Goal: Information Seeking & Learning: Learn about a topic

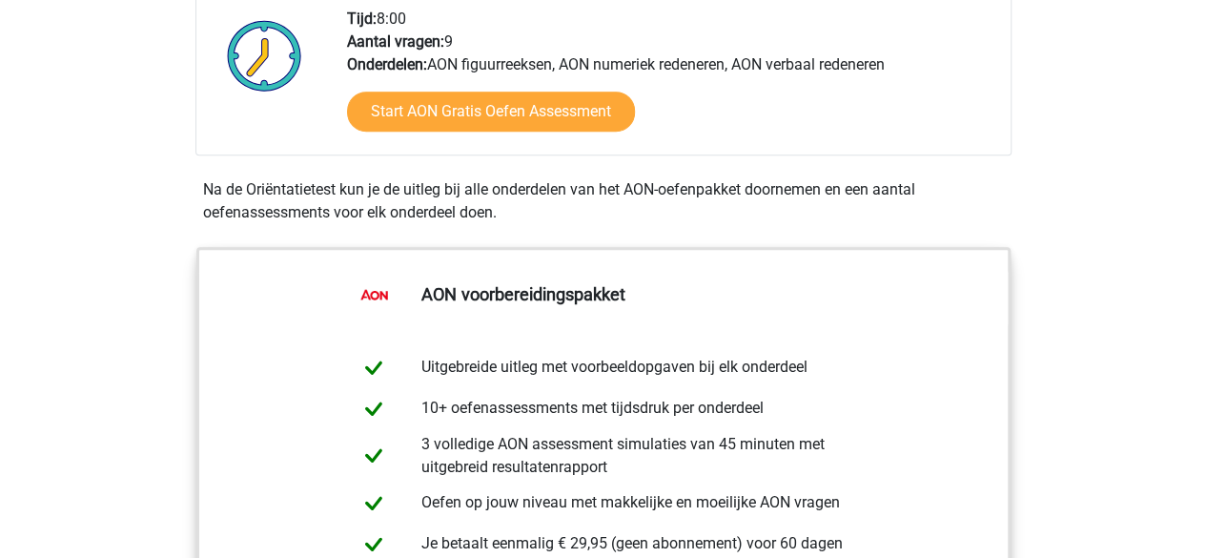
scroll to position [667, 0]
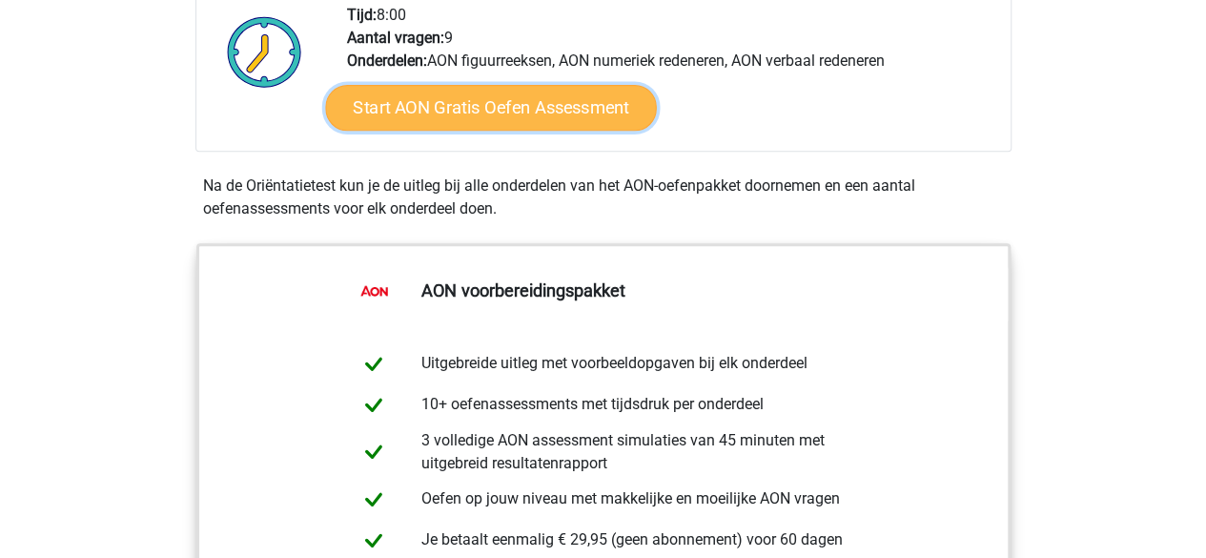
click at [520, 112] on link "Start AON Gratis Oefen Assessment" at bounding box center [490, 108] width 331 height 46
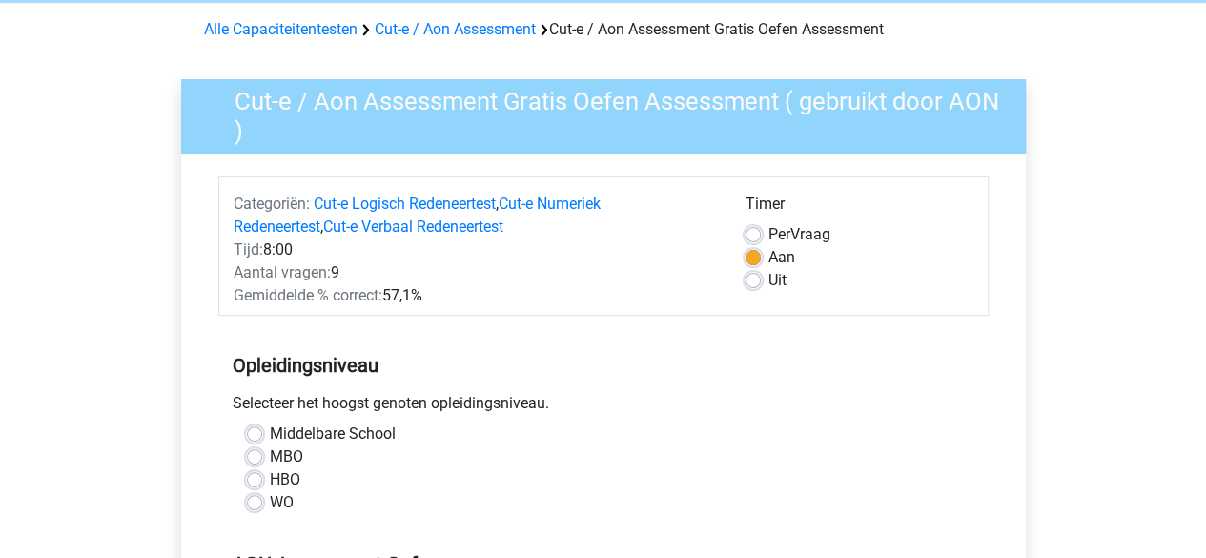
scroll to position [95, 0]
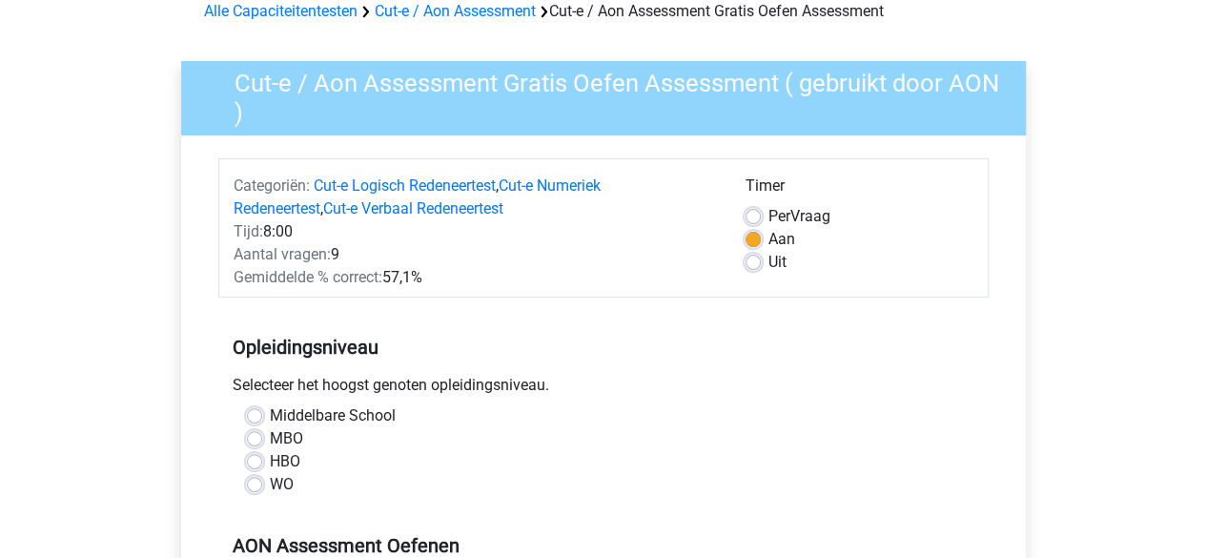
click at [276, 457] on label "HBO" at bounding box center [285, 461] width 31 height 23
click at [262, 457] on input "HBO" at bounding box center [254, 459] width 15 height 19
radio input "true"
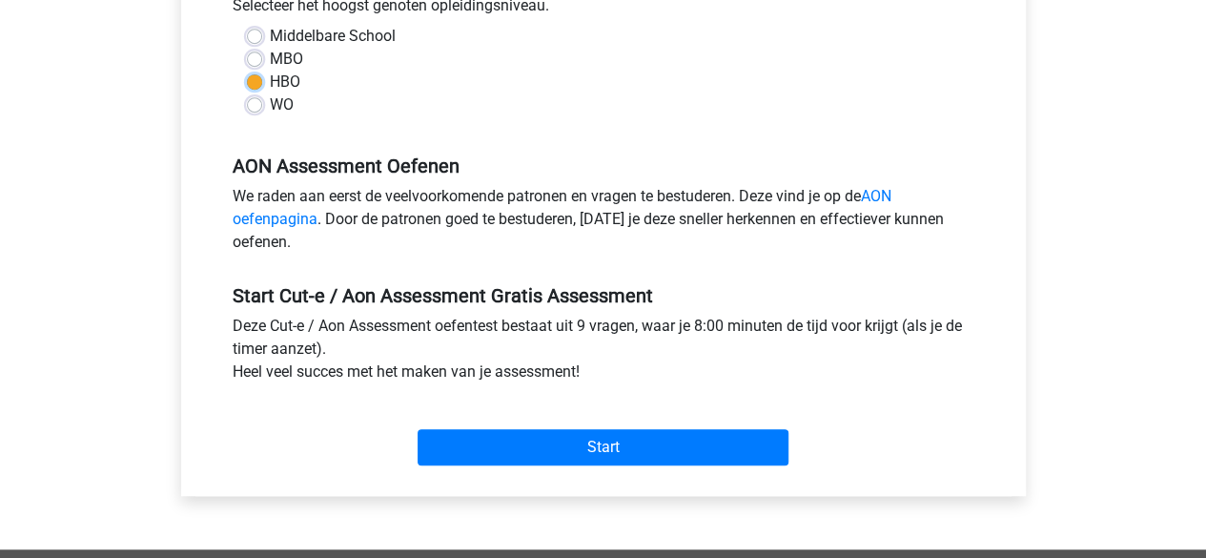
scroll to position [572, 0]
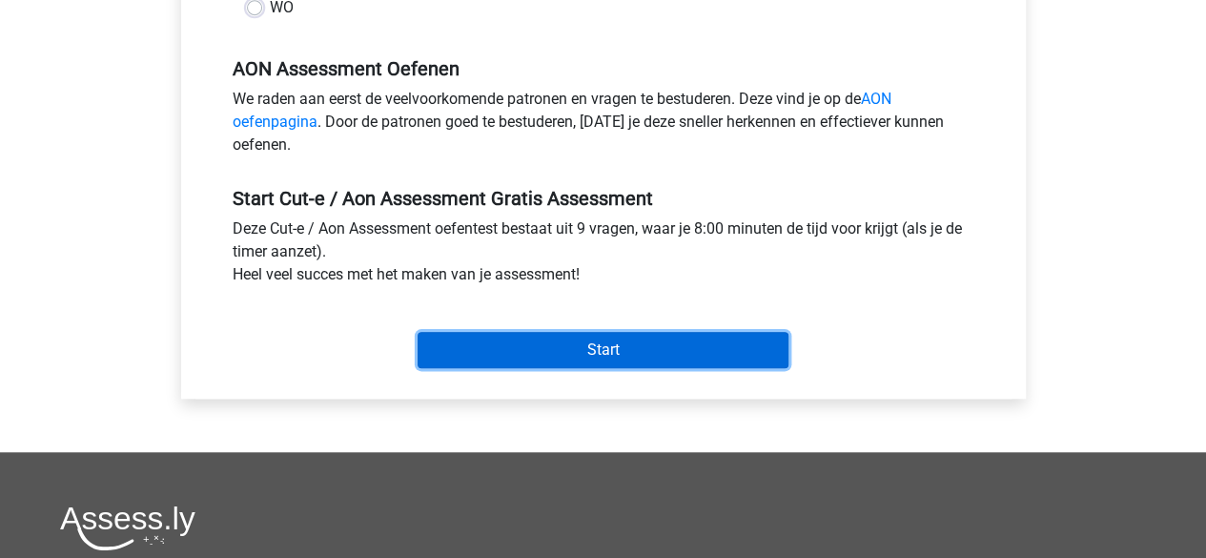
click at [616, 341] on input "Start" at bounding box center [603, 350] width 371 height 36
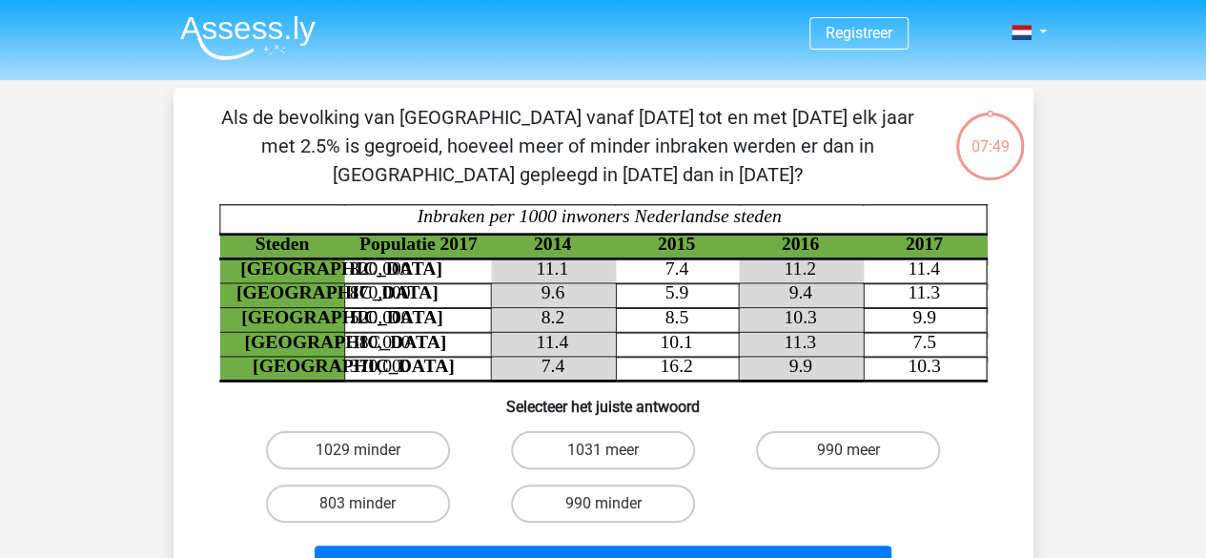
scroll to position [95, 0]
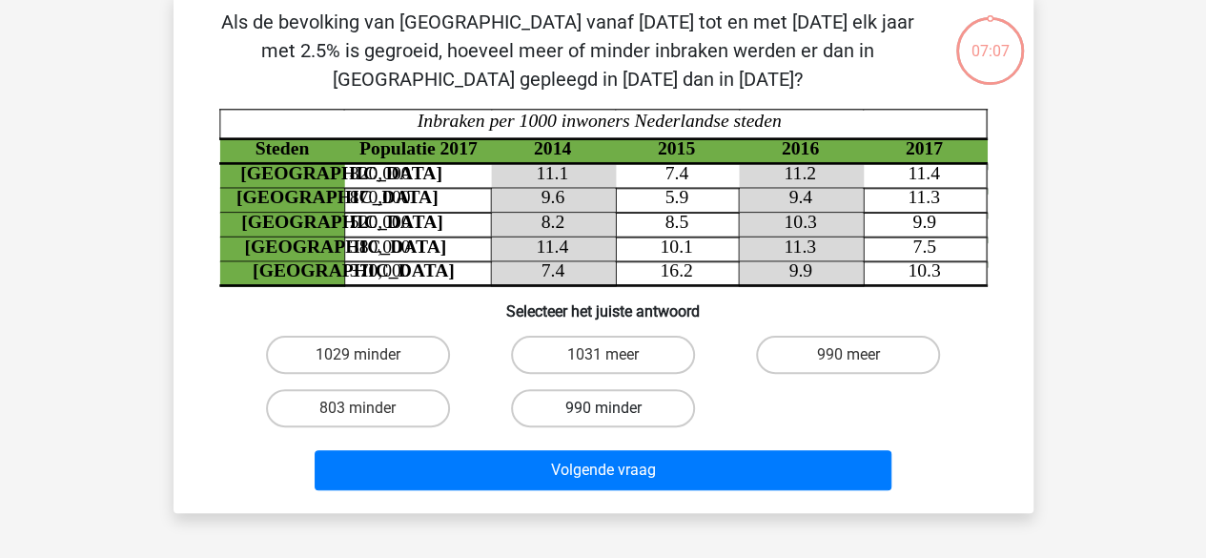
click at [568, 413] on label "990 minder" at bounding box center [603, 408] width 184 height 38
click at [602, 413] on input "990 minder" at bounding box center [608, 414] width 12 height 12
radio input "true"
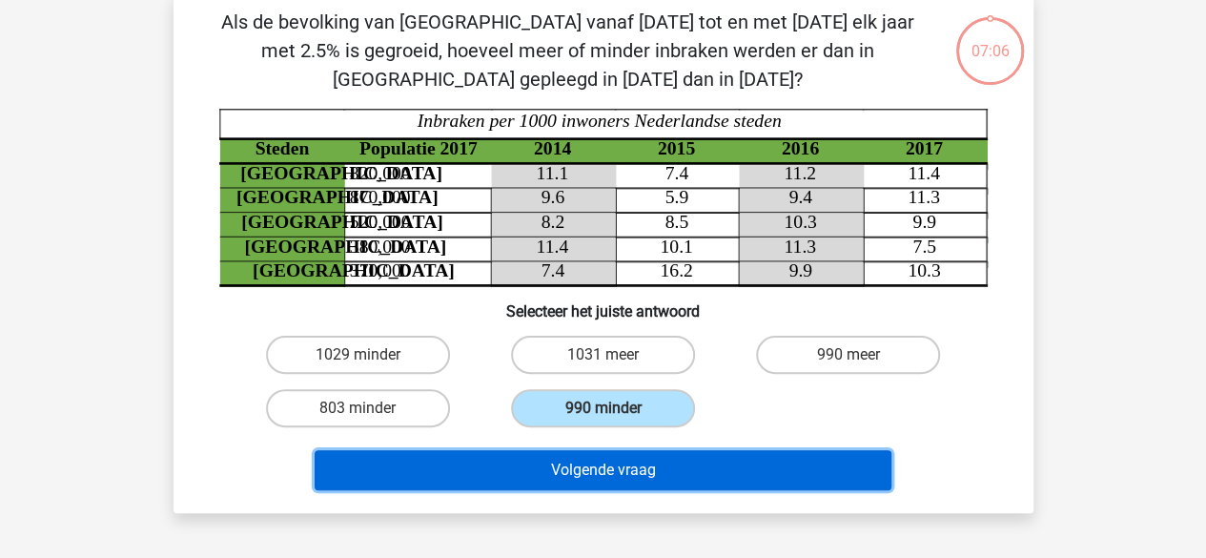
click at [563, 473] on button "Volgende vraag" at bounding box center [603, 470] width 577 height 40
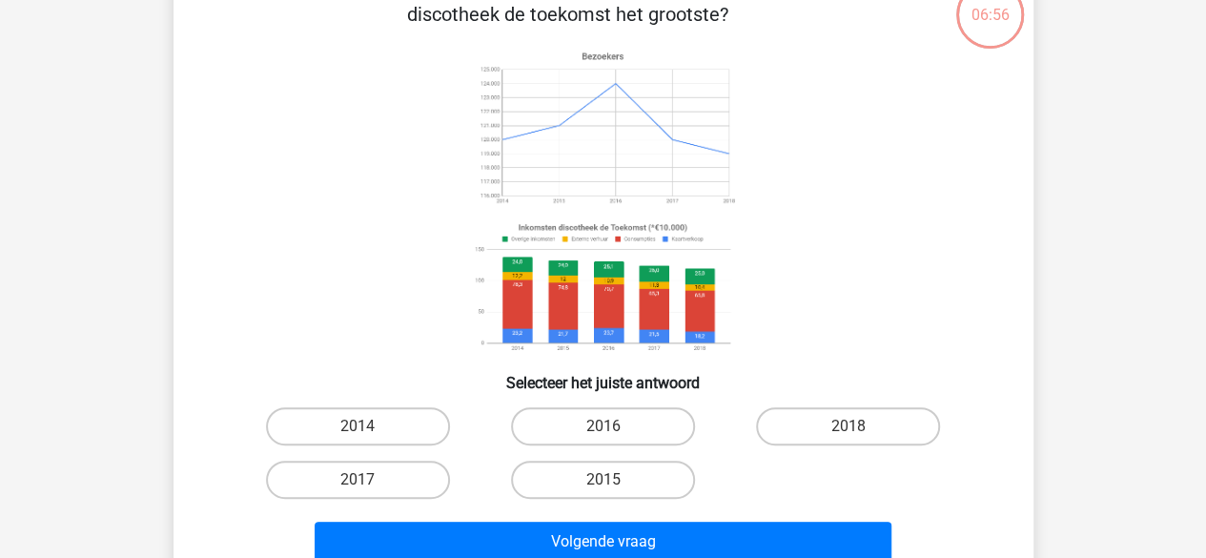
scroll to position [88, 0]
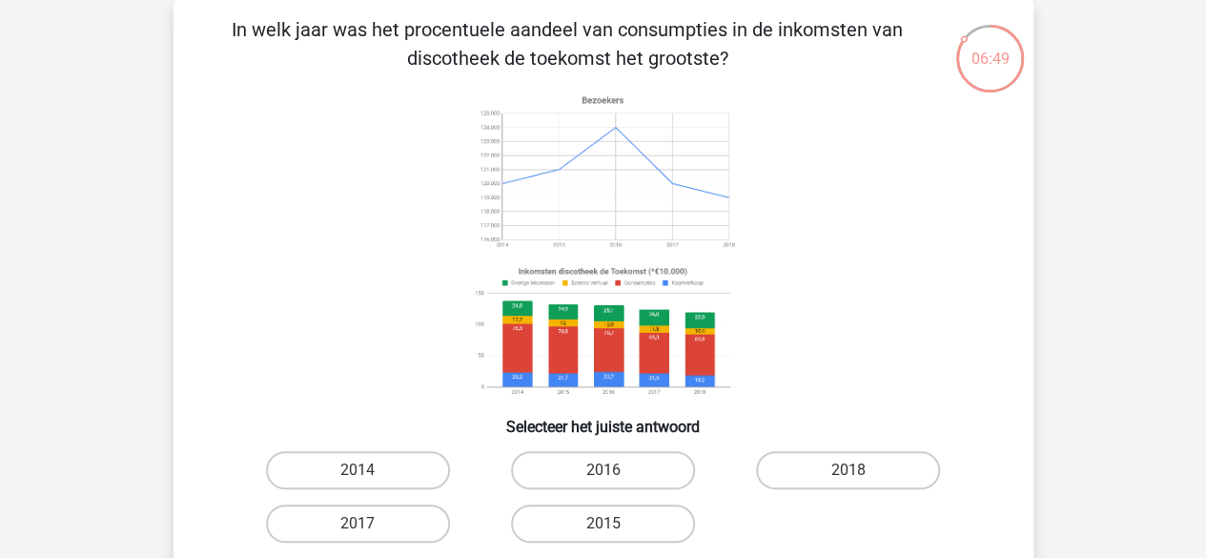
click at [606, 471] on input "2016" at bounding box center [608, 476] width 12 height 12
radio input "true"
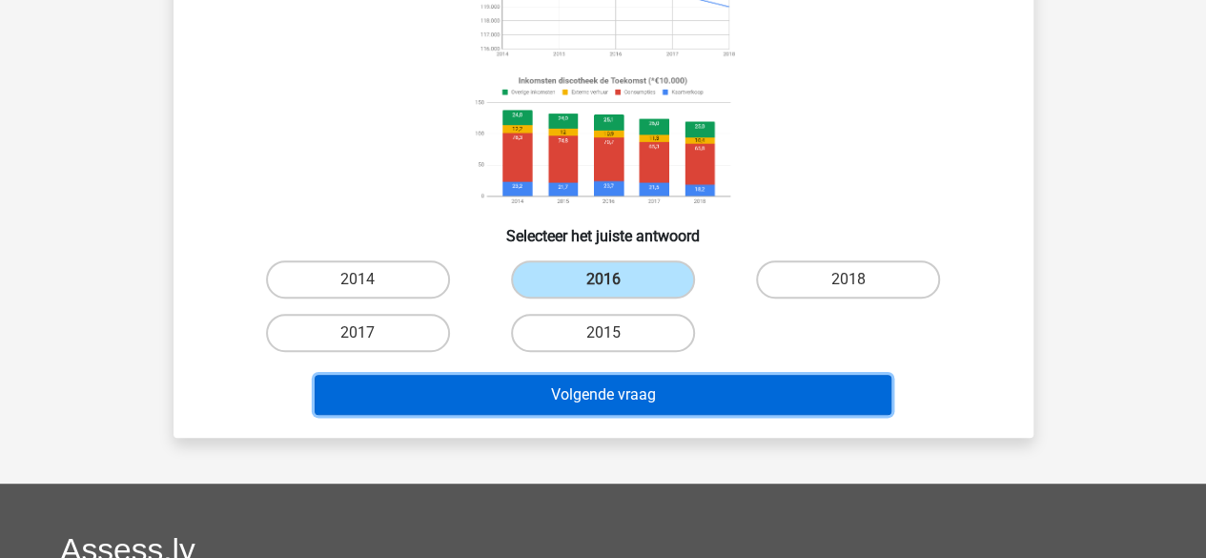
click at [657, 394] on button "Volgende vraag" at bounding box center [603, 395] width 577 height 40
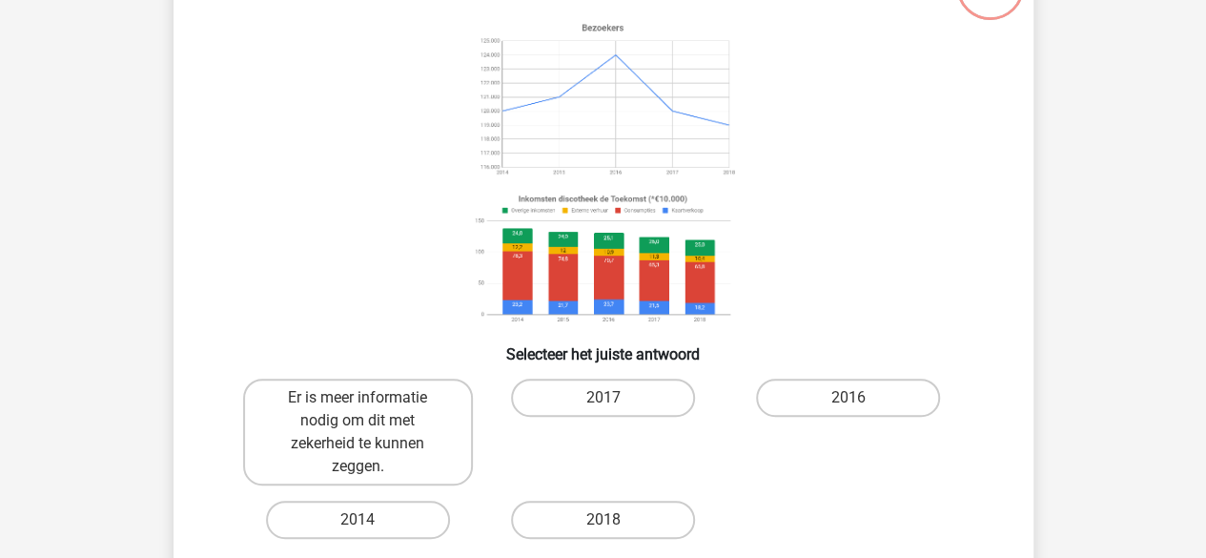
scroll to position [191, 0]
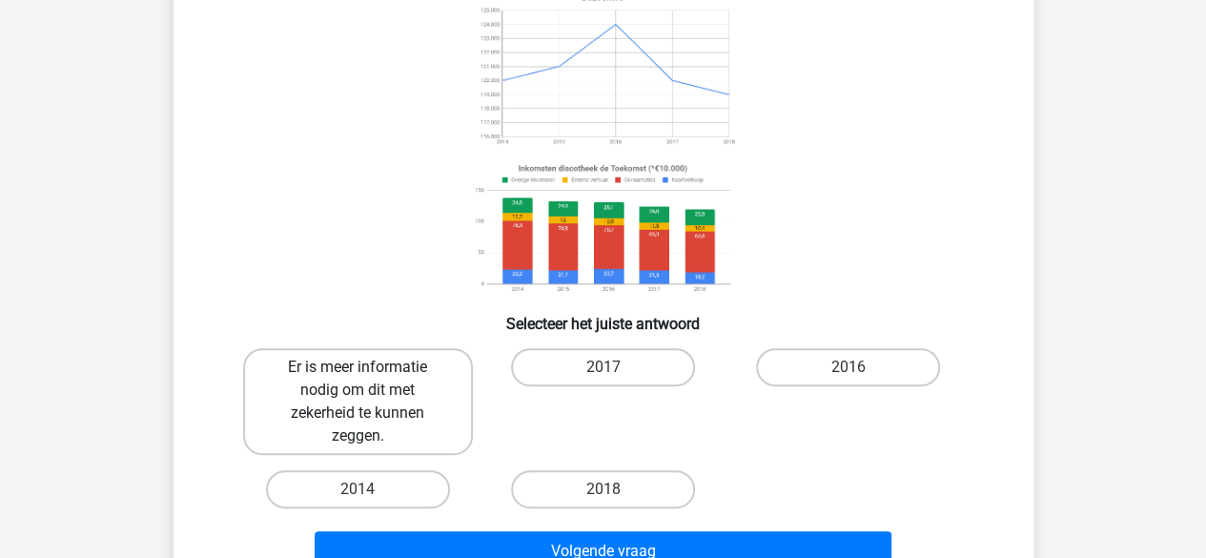
click at [363, 384] on label "Er is meer informatie nodig om dit met zekerheid te kunnen zeggen." at bounding box center [358, 401] width 230 height 107
click at [363, 379] on input "Er is meer informatie nodig om dit met zekerheid te kunnen zeggen." at bounding box center [363, 373] width 12 height 12
radio input "true"
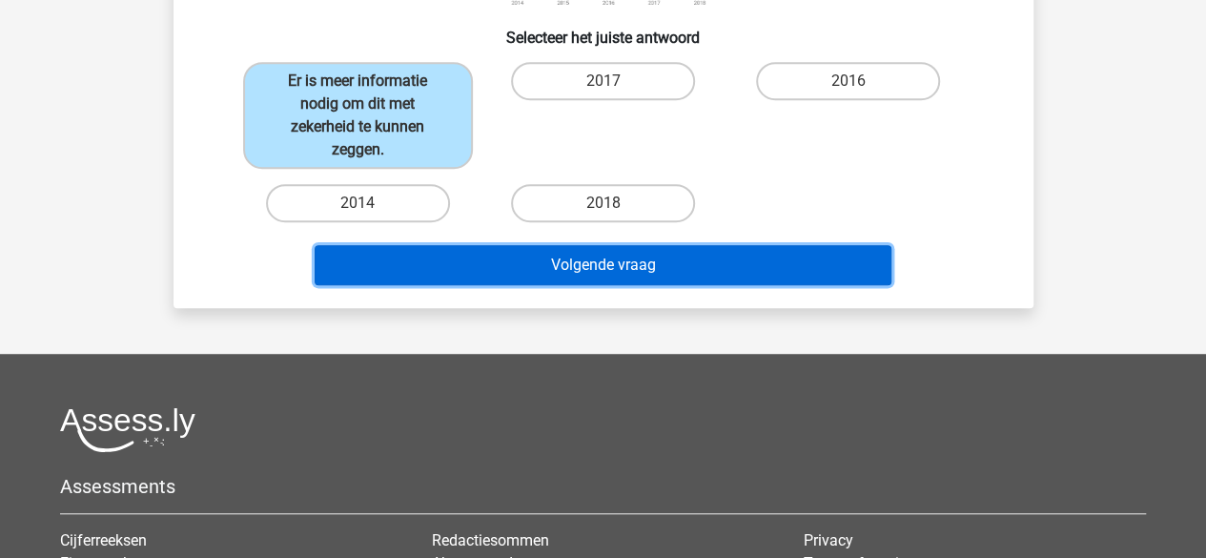
click at [610, 273] on button "Volgende vraag" at bounding box center [603, 265] width 577 height 40
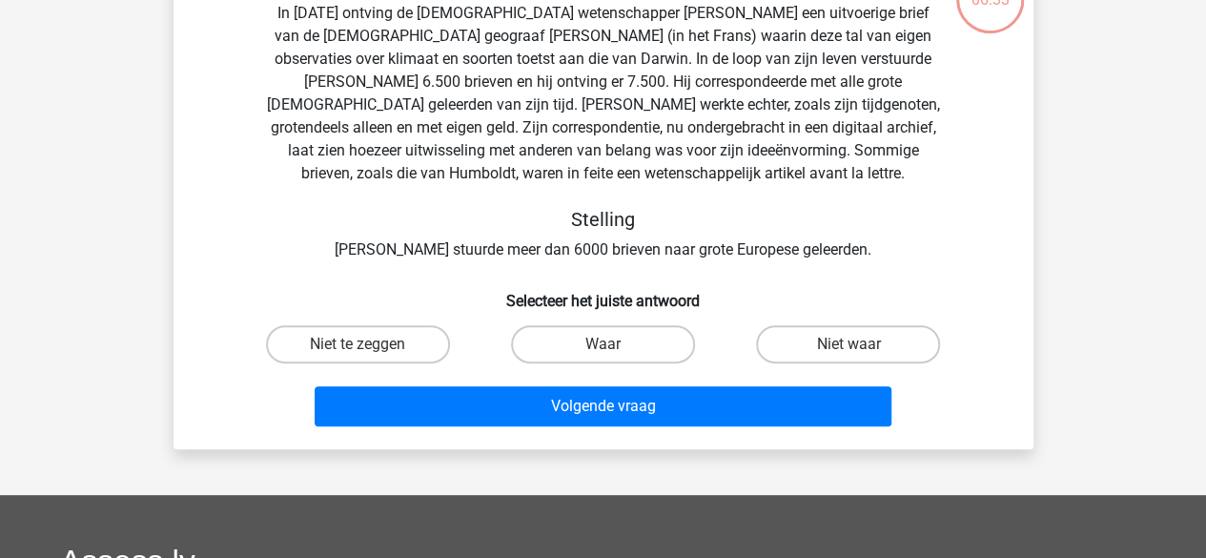
scroll to position [88, 0]
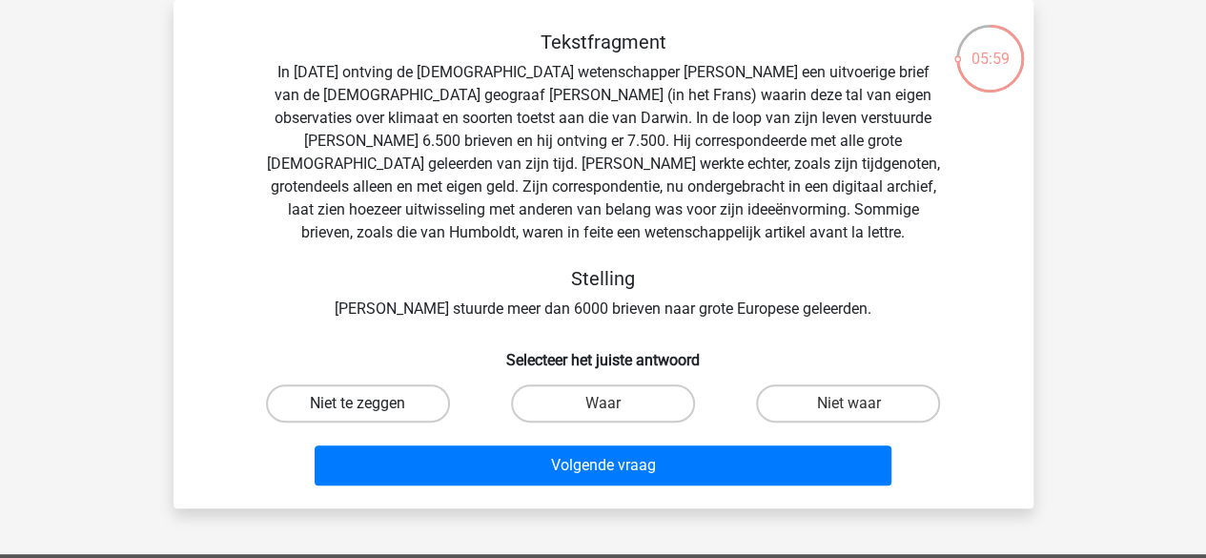
click at [376, 414] on label "Niet te zeggen" at bounding box center [358, 403] width 184 height 38
click at [370, 414] on input "Niet te zeggen" at bounding box center [363, 409] width 12 height 12
radio input "true"
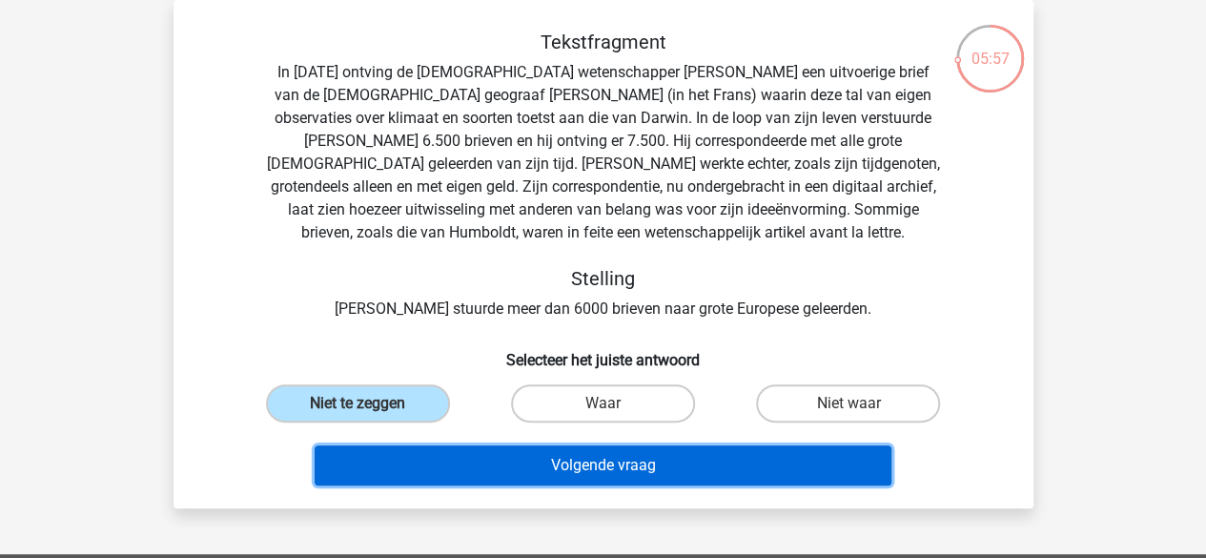
click at [622, 467] on button "Volgende vraag" at bounding box center [603, 465] width 577 height 40
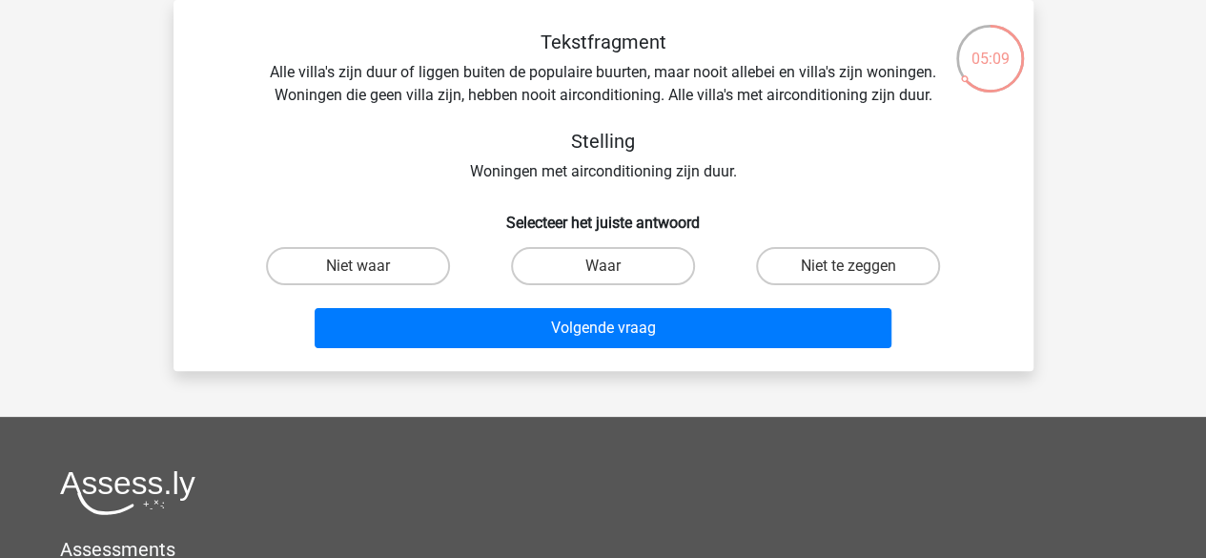
drag, startPoint x: 409, startPoint y: 264, endPoint x: 377, endPoint y: 180, distance: 89.6
click at [376, 184] on div "Tekstfragment Alle villa's zijn duur of liggen buiten de populaire buurten, maa…" at bounding box center [603, 193] width 845 height 325
drag, startPoint x: 790, startPoint y: 260, endPoint x: 755, endPoint y: 164, distance: 102.5
click at [755, 164] on div "Tekstfragment Alle villa's zijn duur of liggen buiten de populaire buurten, maa…" at bounding box center [603, 193] width 845 height 325
click at [780, 268] on label "Niet te zeggen" at bounding box center [848, 266] width 184 height 38
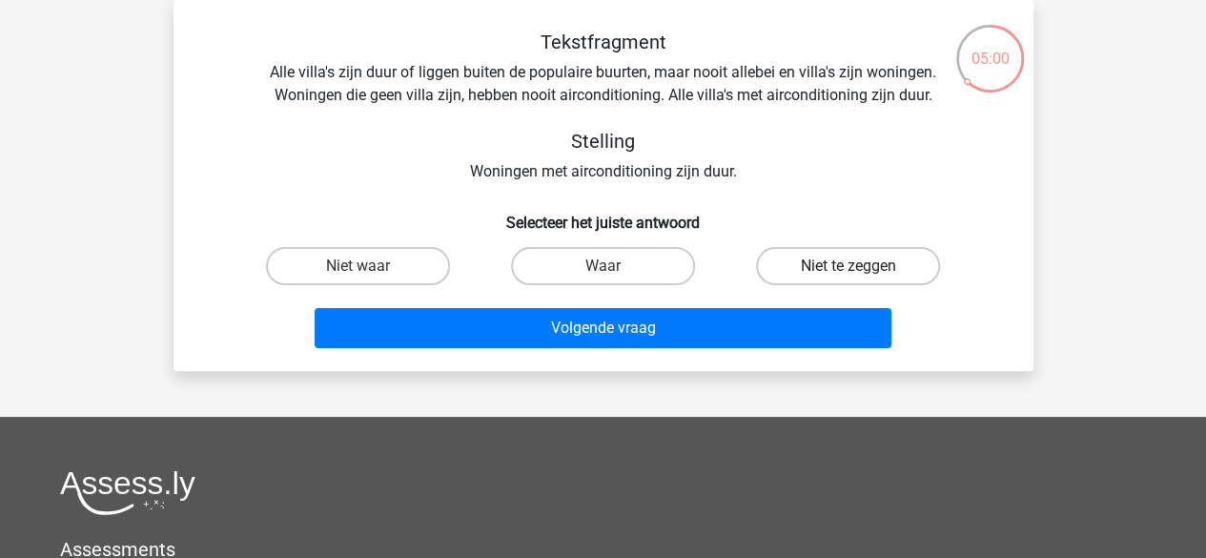
click at [848, 268] on input "Niet te zeggen" at bounding box center [854, 272] width 12 height 12
radio input "true"
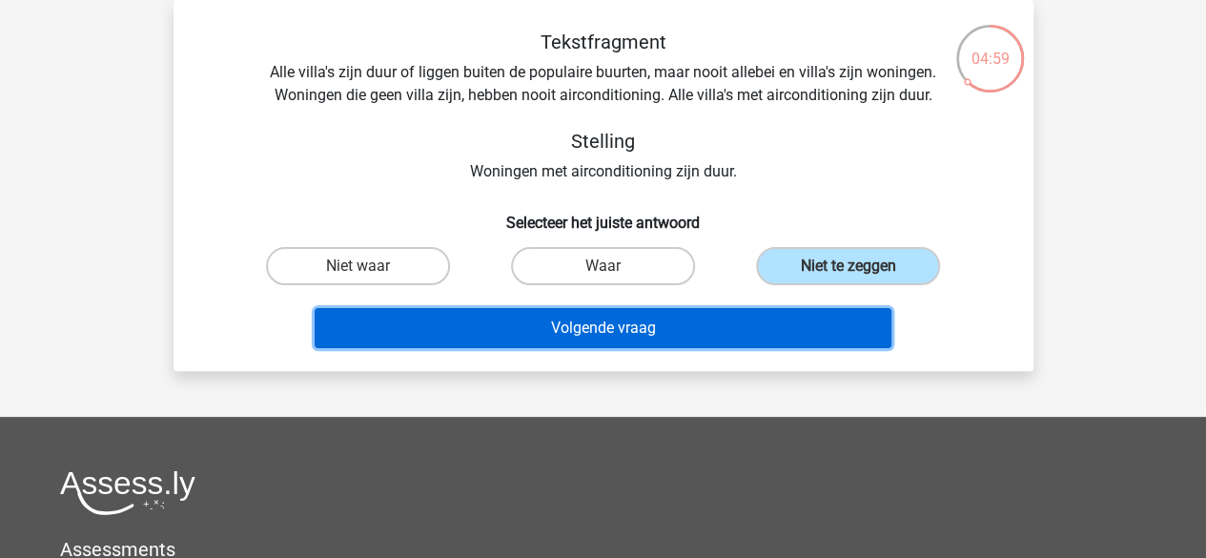
click at [610, 323] on button "Volgende vraag" at bounding box center [603, 328] width 577 height 40
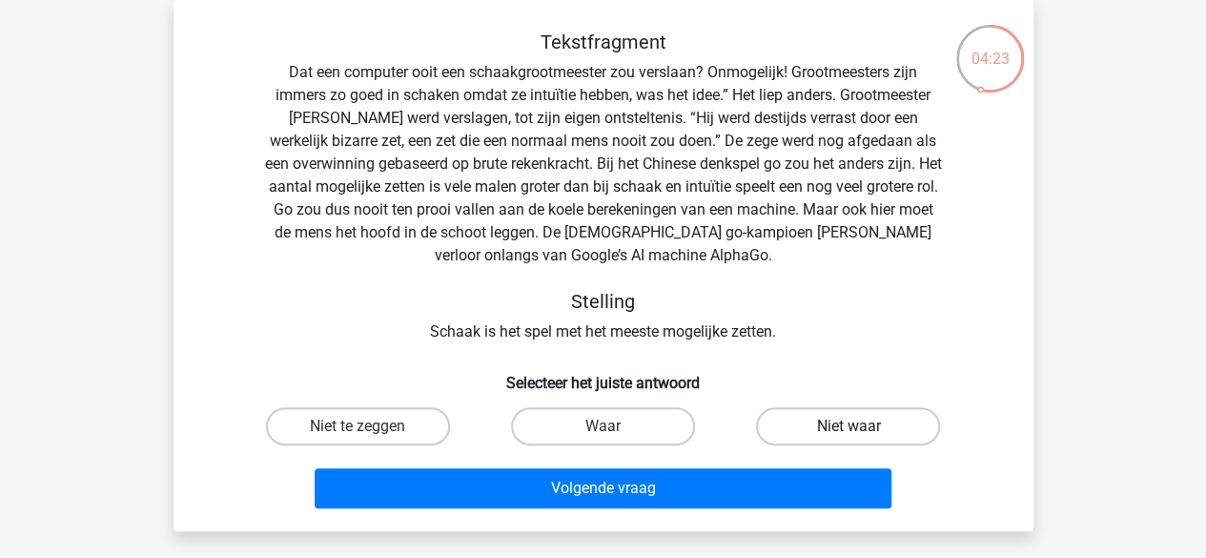
click at [793, 424] on label "Niet waar" at bounding box center [848, 426] width 184 height 38
click at [848, 426] on input "Niet waar" at bounding box center [854, 432] width 12 height 12
radio input "true"
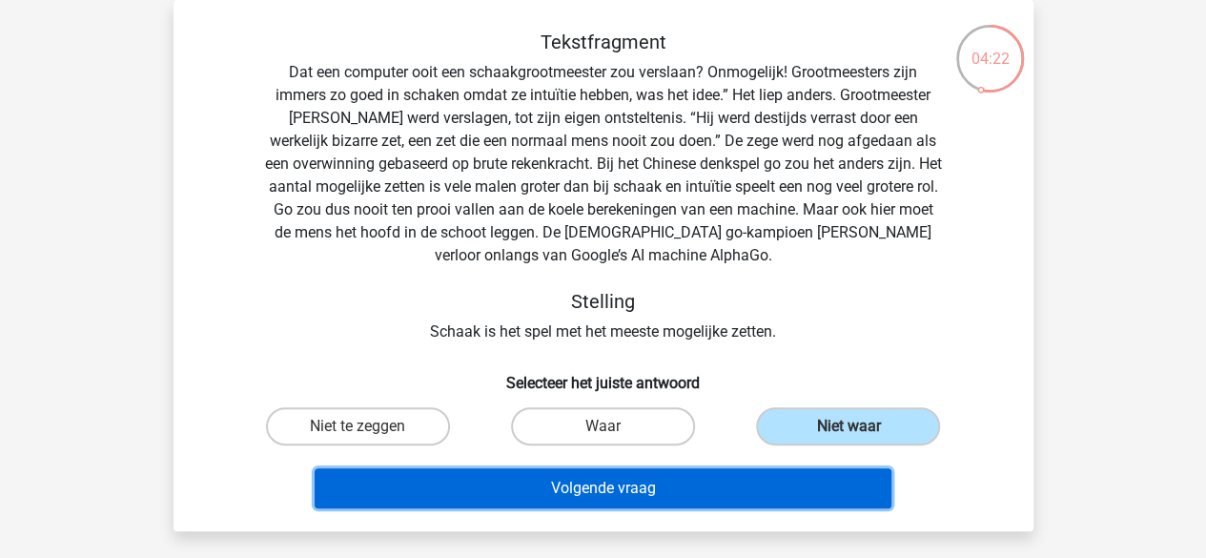
click at [686, 492] on button "Volgende vraag" at bounding box center [603, 488] width 577 height 40
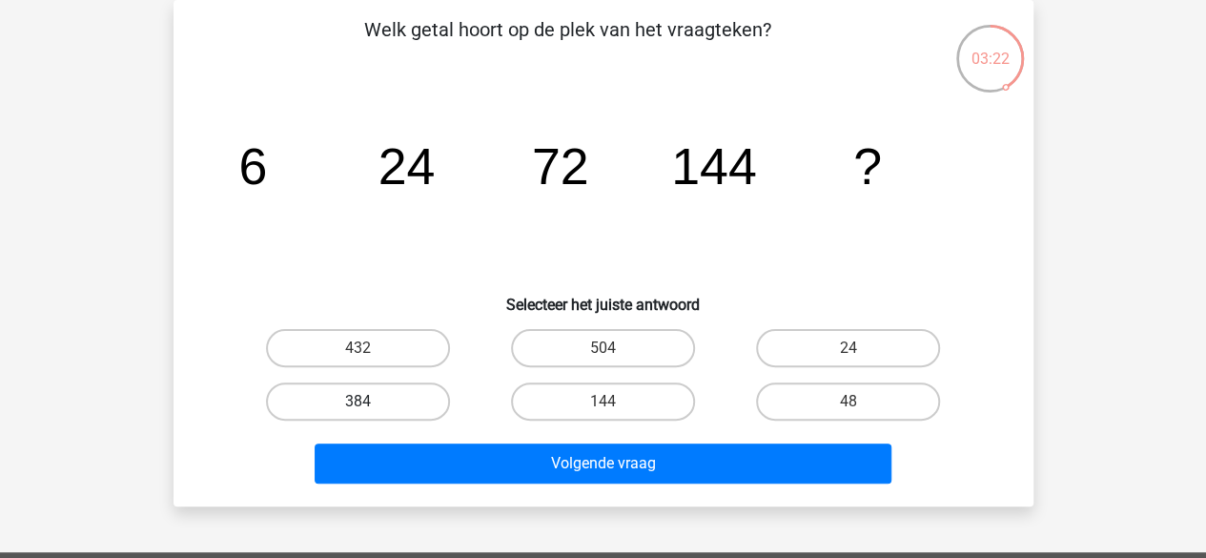
click at [332, 400] on label "384" at bounding box center [358, 401] width 184 height 38
click at [357, 401] on input "384" at bounding box center [363, 407] width 12 height 12
radio input "true"
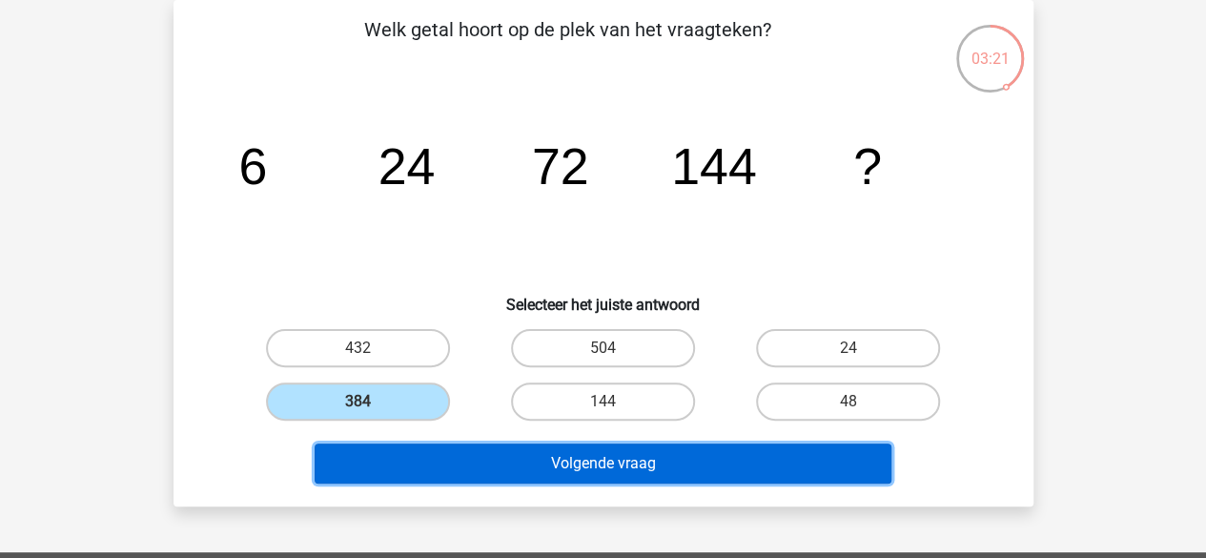
click at [547, 460] on button "Volgende vraag" at bounding box center [603, 463] width 577 height 40
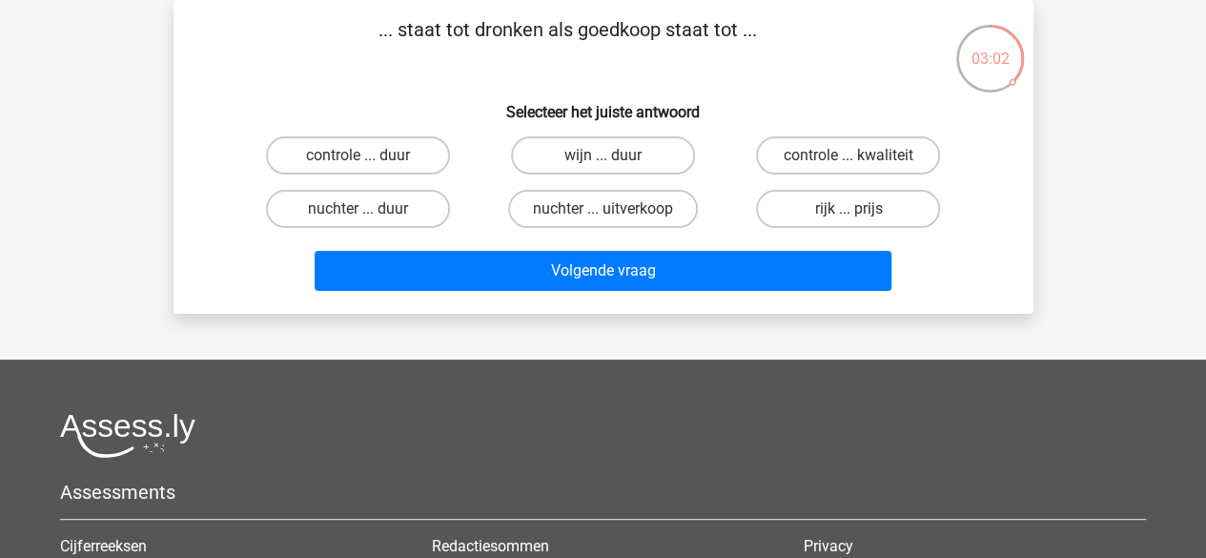
click at [358, 214] on input "nuchter ... duur" at bounding box center [363, 215] width 12 height 12
radio input "true"
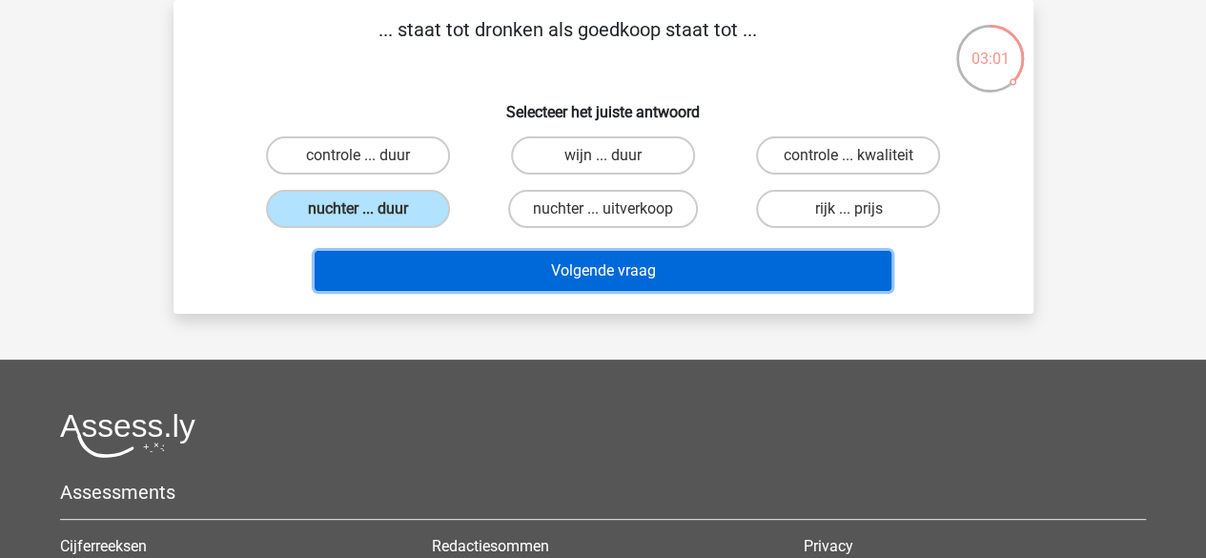
click at [482, 270] on button "Volgende vraag" at bounding box center [603, 271] width 577 height 40
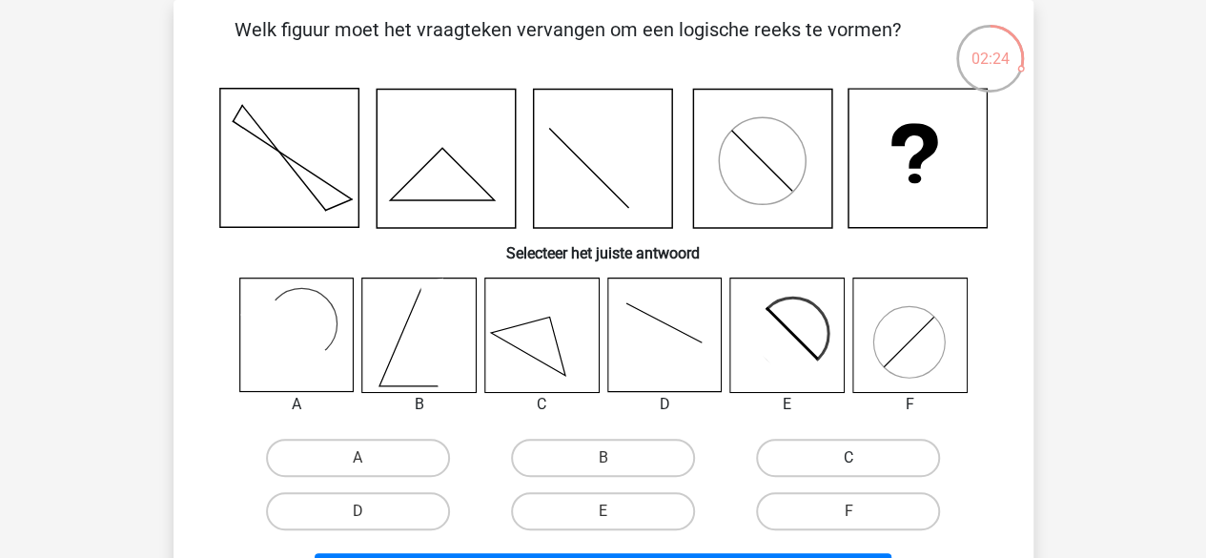
click at [793, 453] on label "C" at bounding box center [848, 458] width 184 height 38
click at [848, 458] on input "C" at bounding box center [854, 464] width 12 height 12
radio input "true"
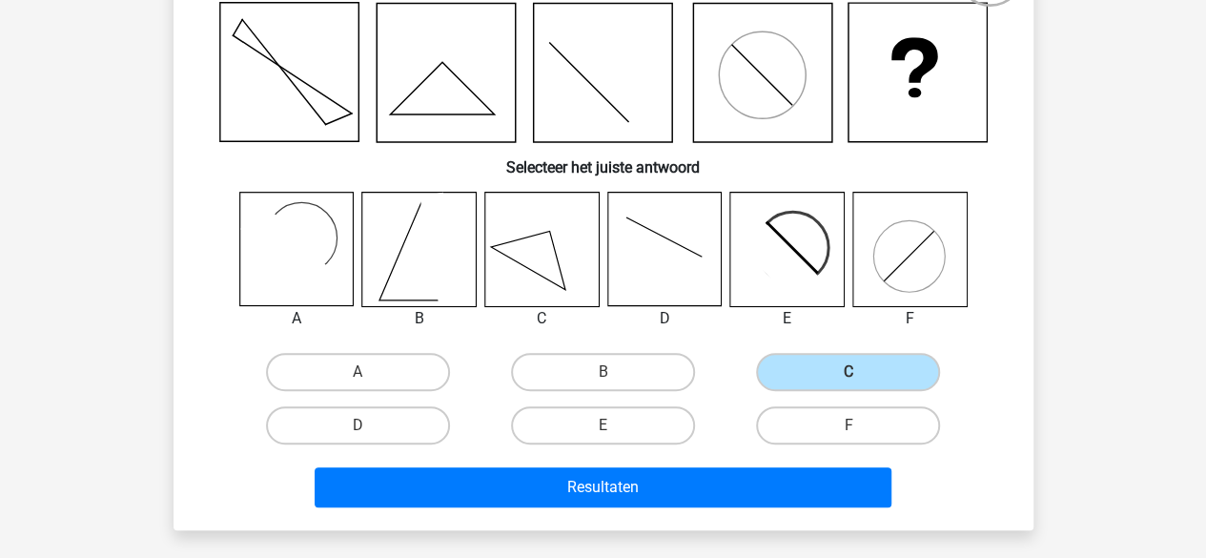
scroll to position [278, 0]
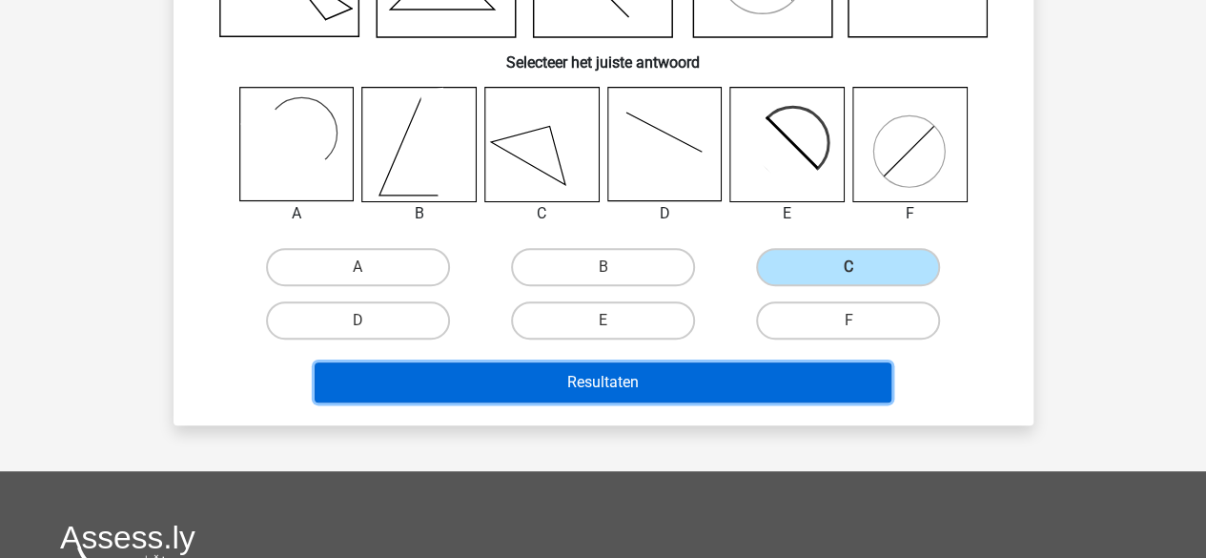
click at [665, 390] on button "Resultaten" at bounding box center [603, 382] width 577 height 40
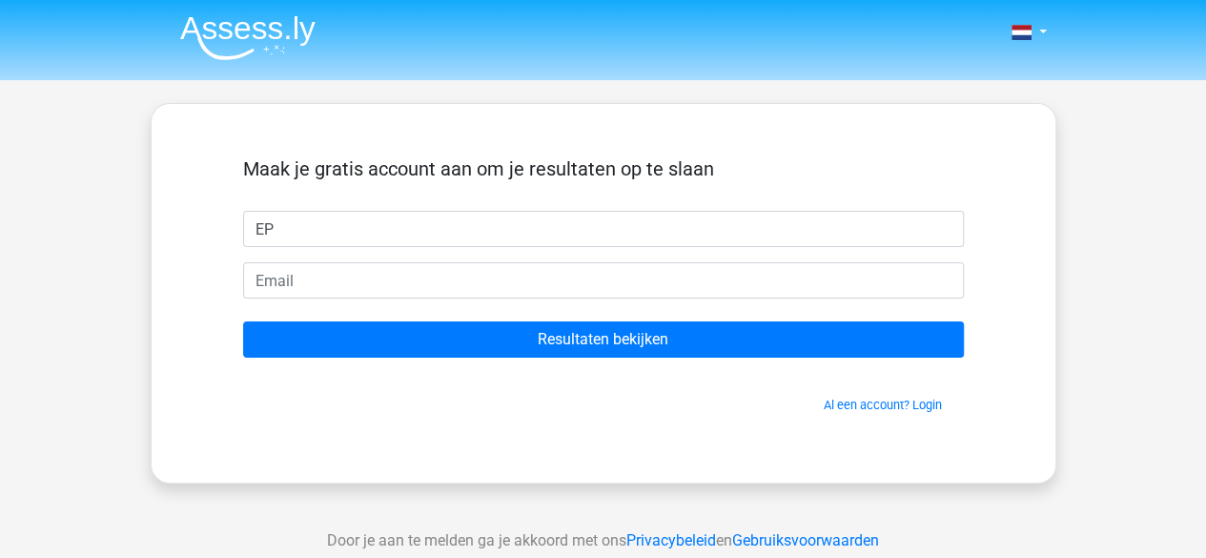
type input "EP"
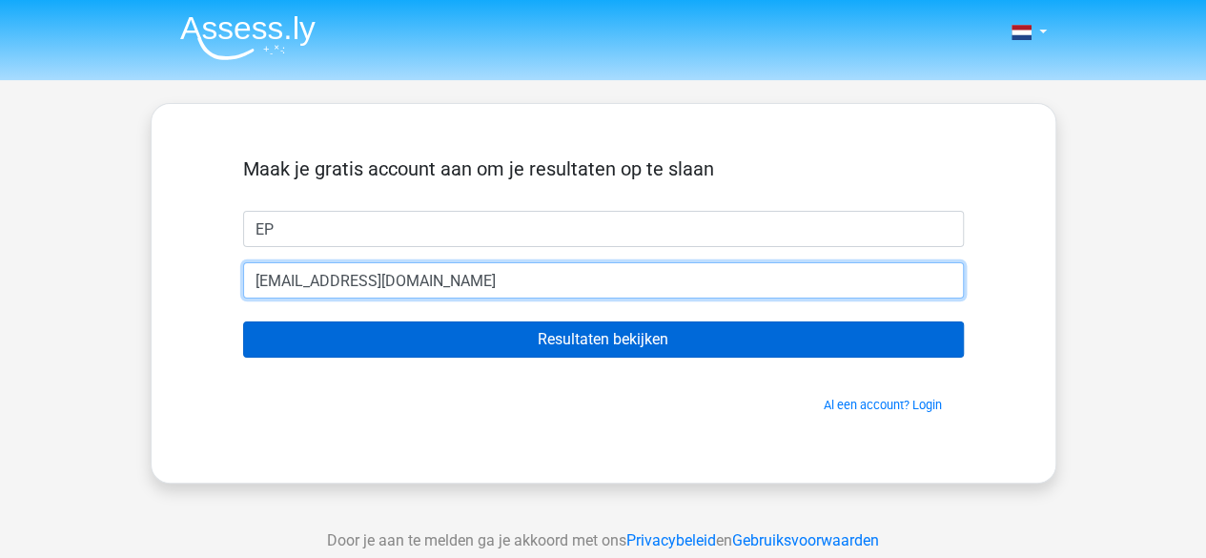
type input "[EMAIL_ADDRESS][DOMAIN_NAME]"
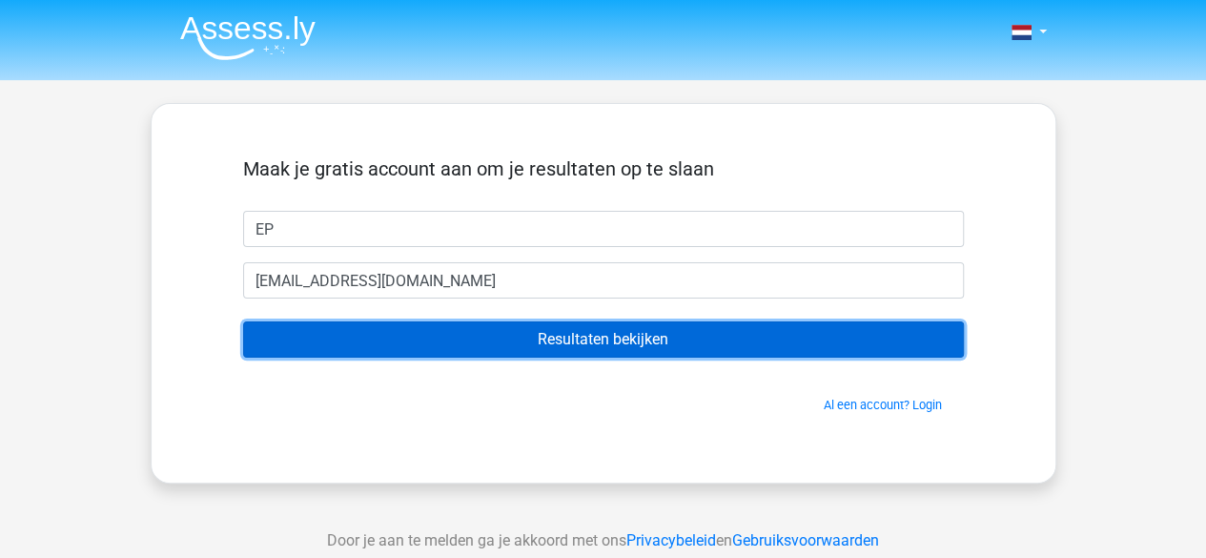
click at [398, 337] on input "Resultaten bekijken" at bounding box center [603, 339] width 721 height 36
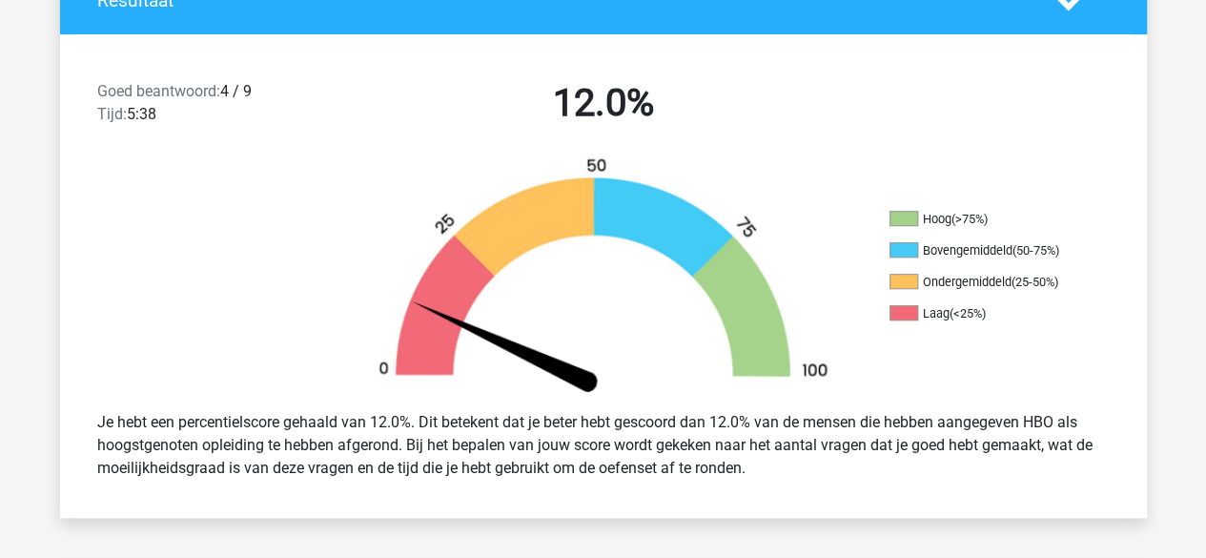
scroll to position [477, 0]
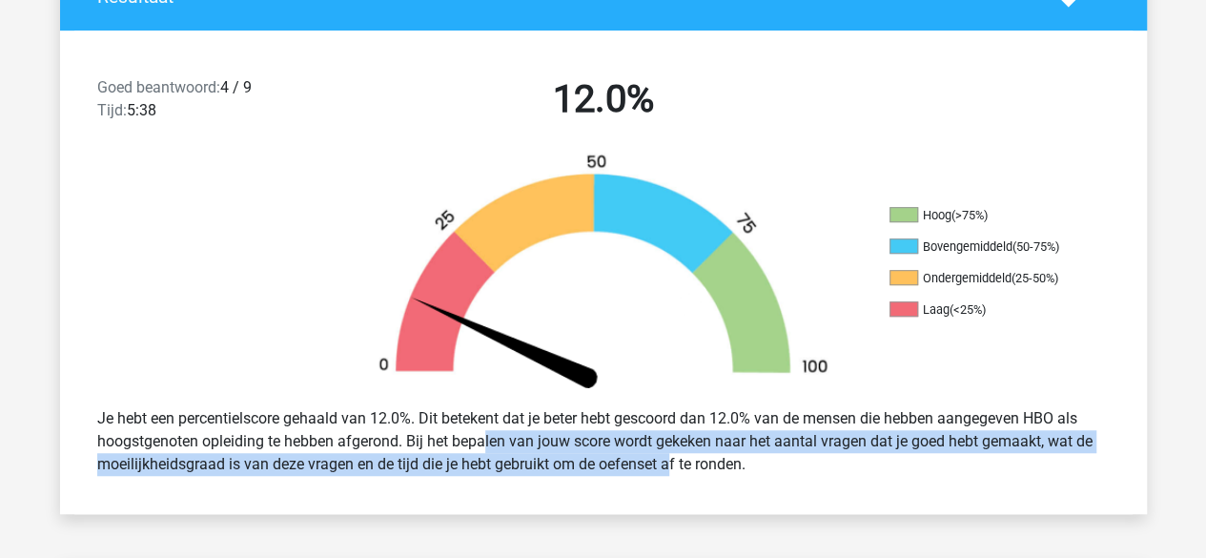
drag, startPoint x: 424, startPoint y: 438, endPoint x: 605, endPoint y: 474, distance: 184.7
click at [605, 474] on div "Je hebt een percentielscore gehaald van 12.0%. Dit betekent dat je beter hebt g…" at bounding box center [603, 441] width 1041 height 84
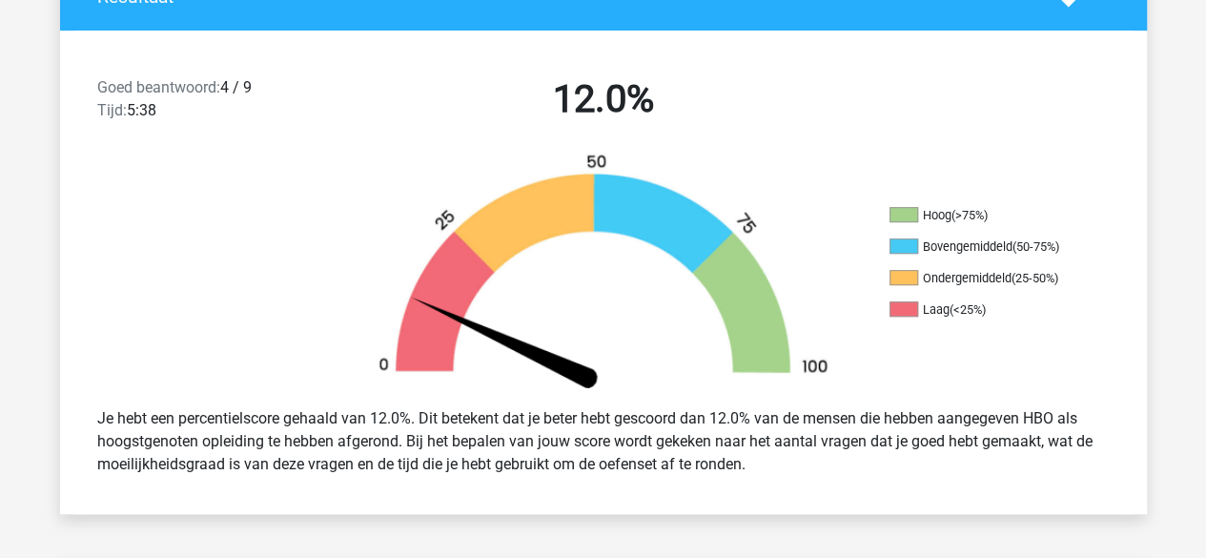
click at [311, 357] on div at bounding box center [196, 272] width 272 height 239
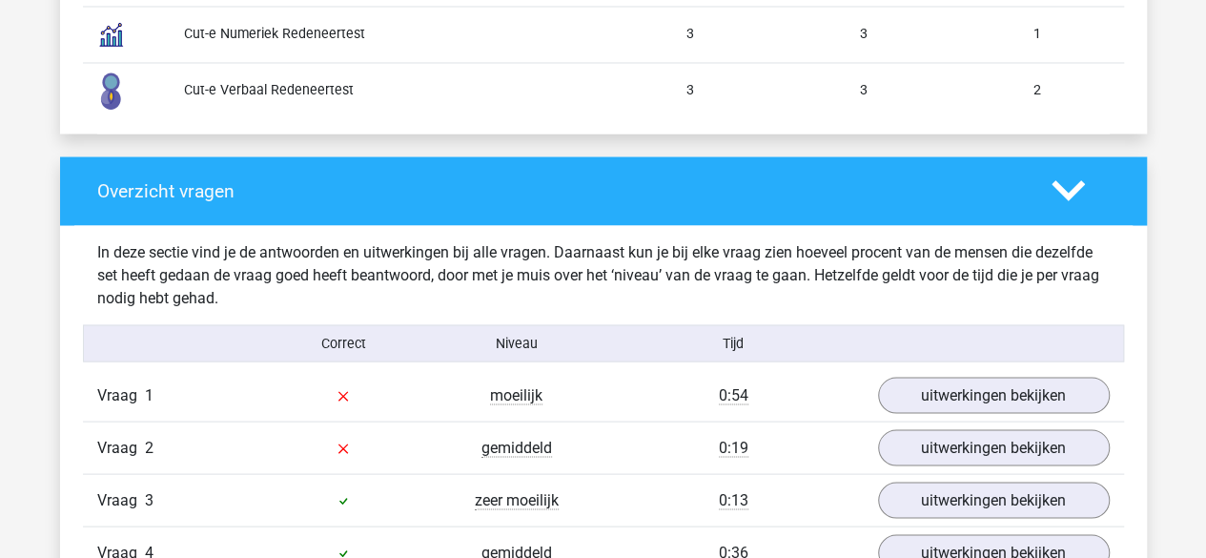
scroll to position [1716, 0]
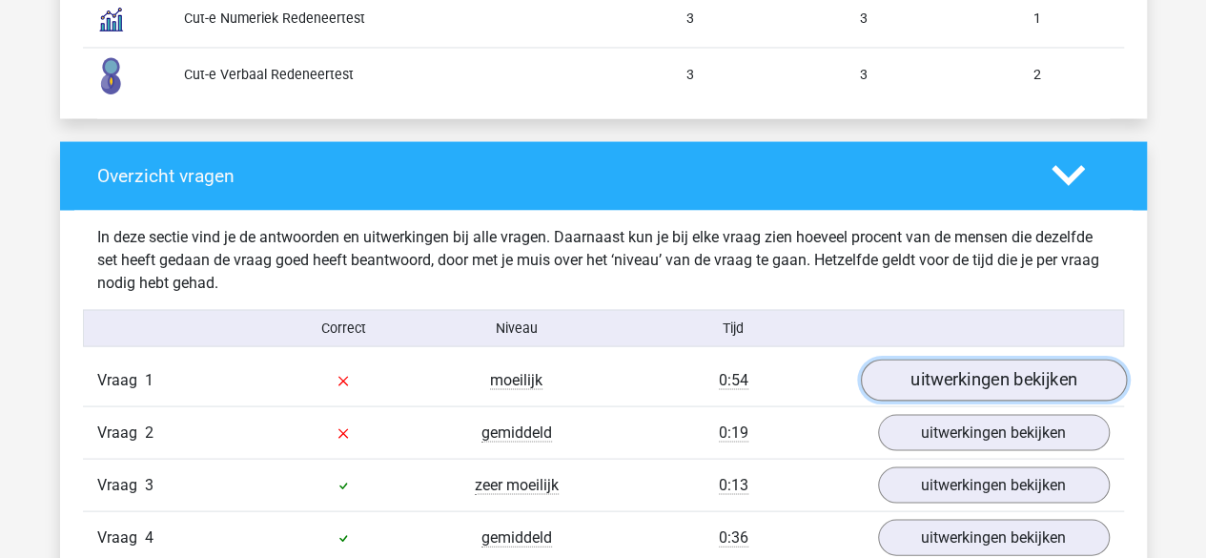
click at [910, 380] on link "uitwerkingen bekijken" at bounding box center [993, 379] width 266 height 42
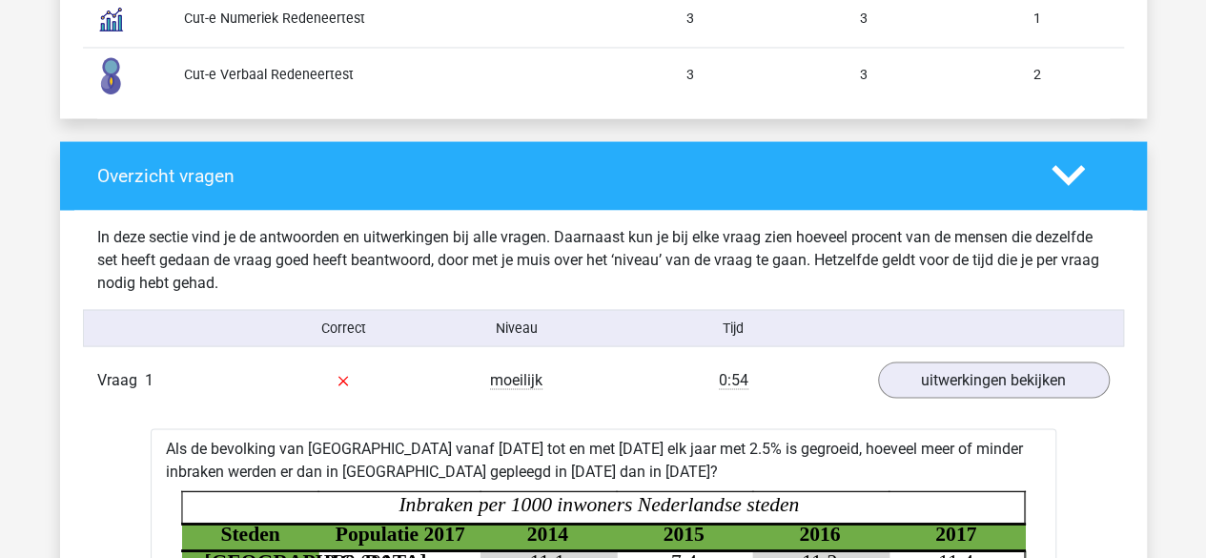
click at [1054, 176] on icon at bounding box center [1067, 174] width 33 height 33
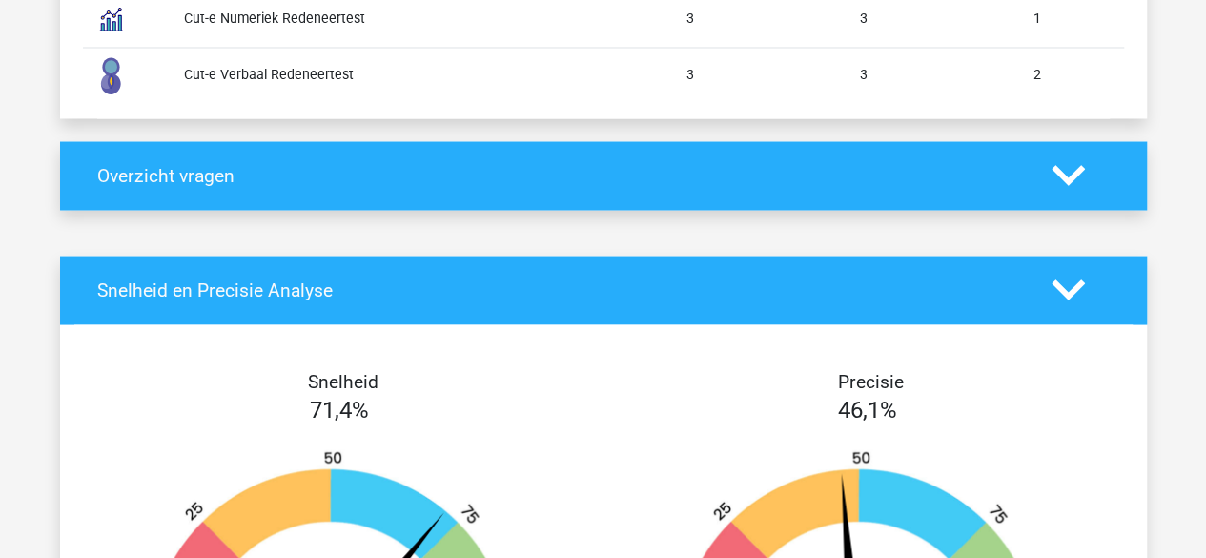
click at [1065, 176] on polygon at bounding box center [1067, 175] width 33 height 21
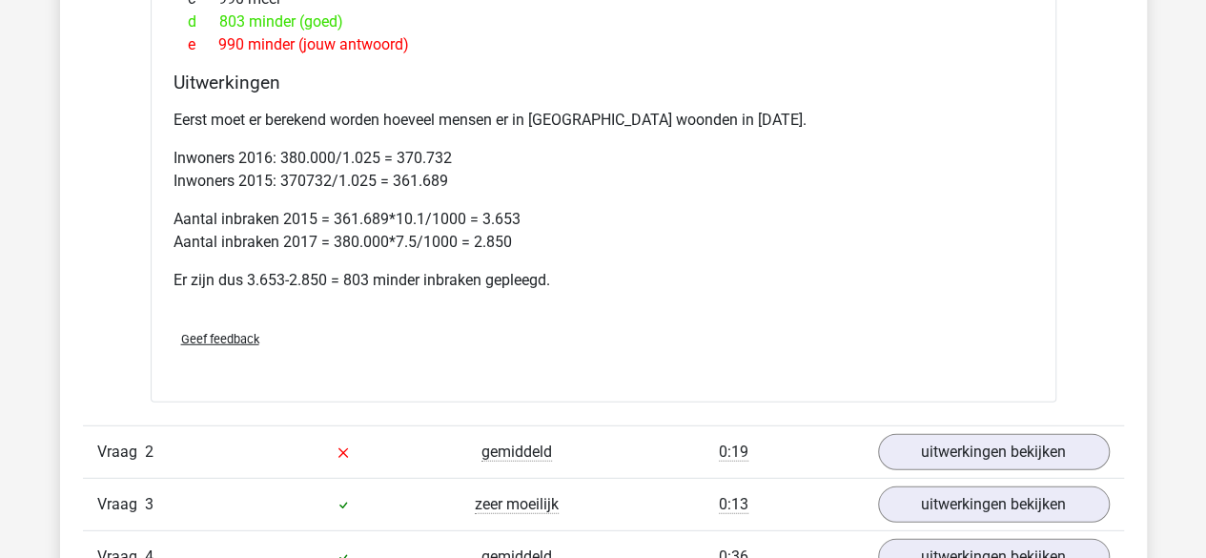
scroll to position [2574, 0]
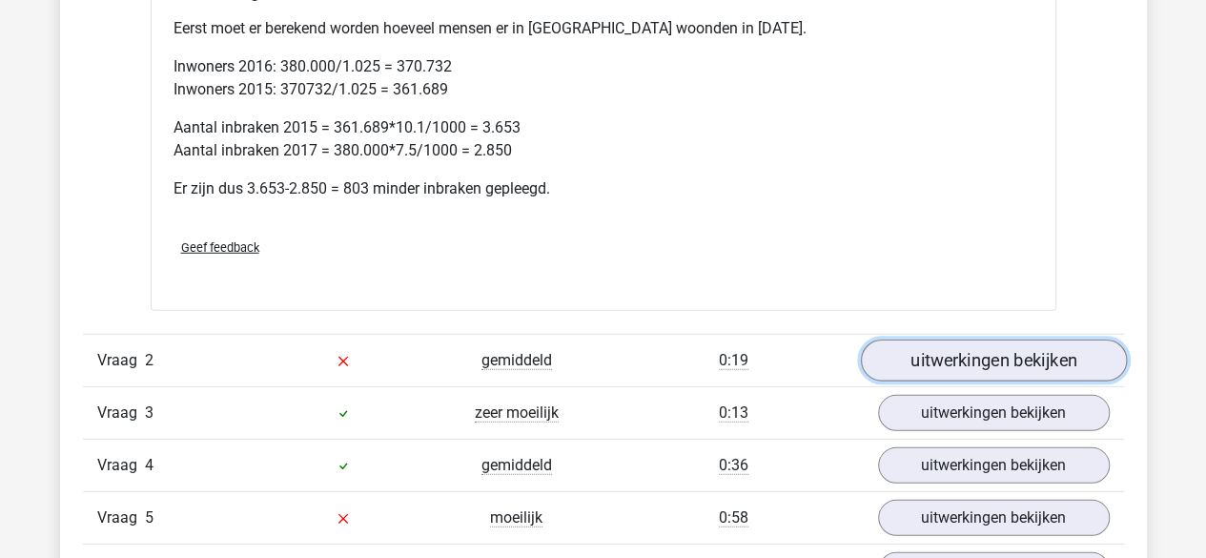
click at [936, 365] on link "uitwerkingen bekijken" at bounding box center [993, 360] width 266 height 42
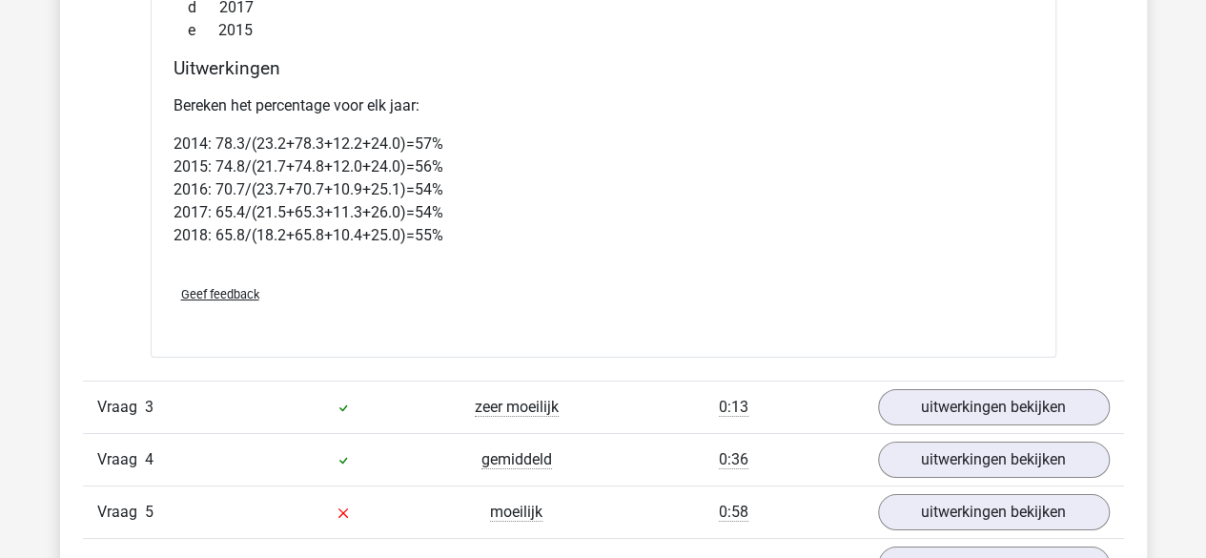
scroll to position [3527, 0]
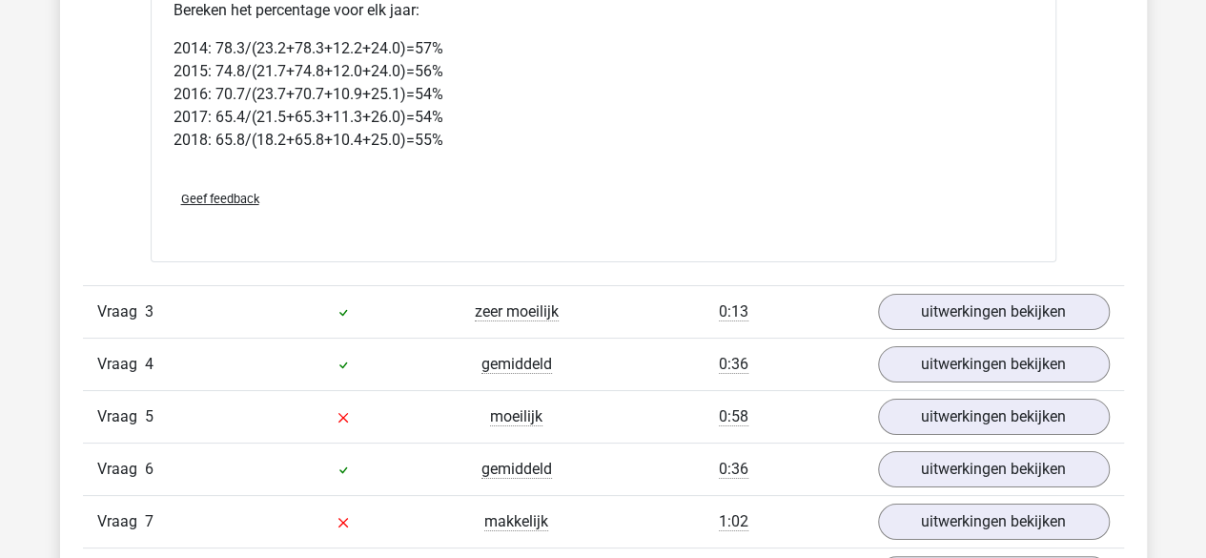
click at [229, 192] on span "Geef feedback" at bounding box center [220, 199] width 78 height 14
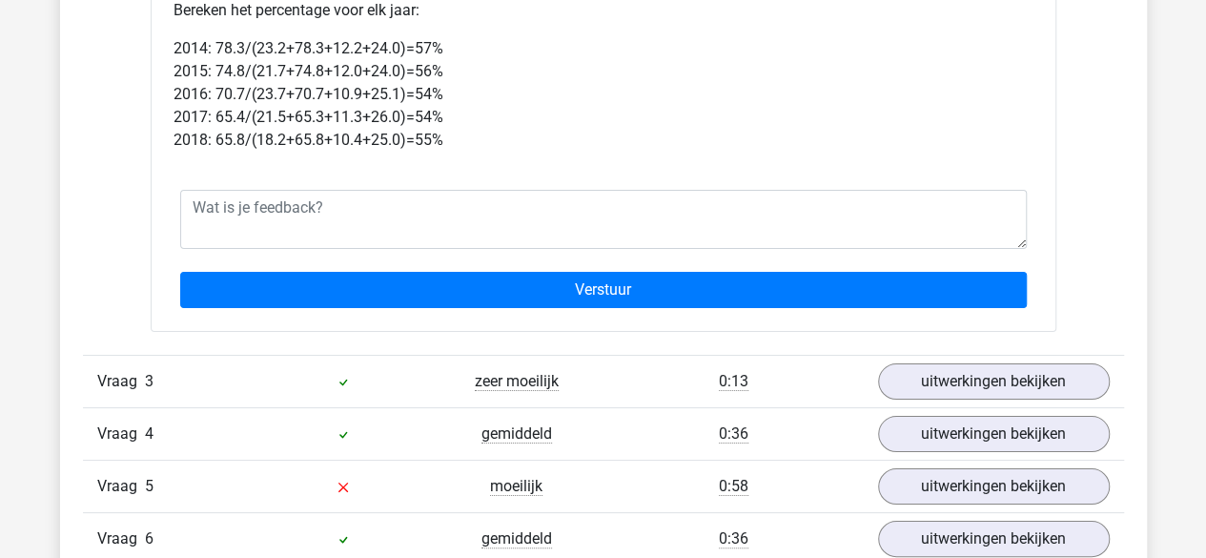
click at [765, 131] on p "2014: 78.3/(23.2+78.3+12.2+24.0)=57% 2015: 74.8/(21.7+74.8+12.0+24.0)=56% 2016:…" at bounding box center [603, 94] width 860 height 114
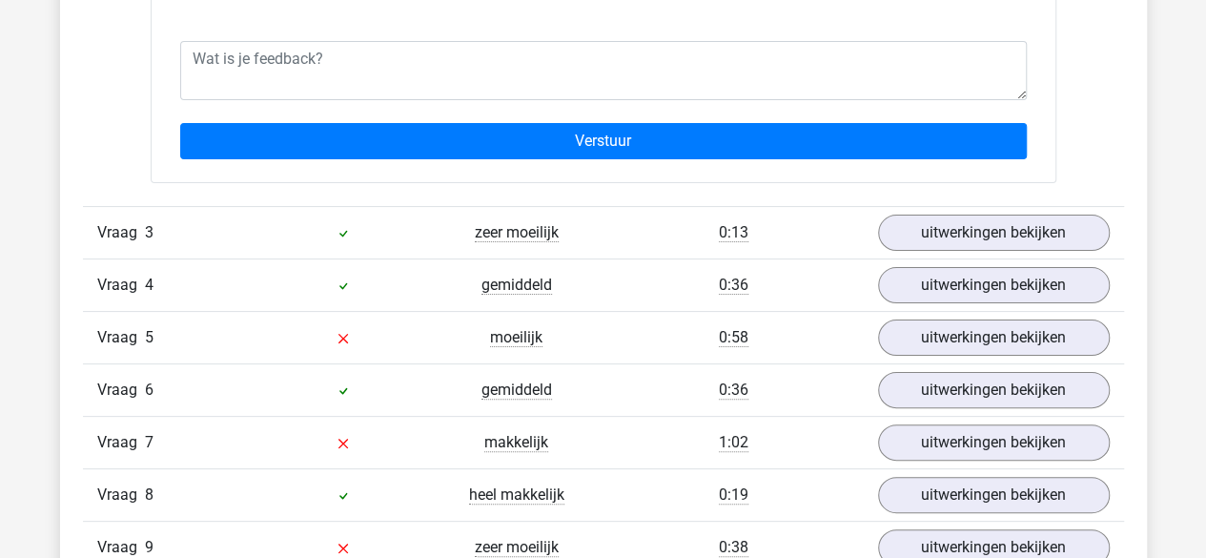
scroll to position [3718, 0]
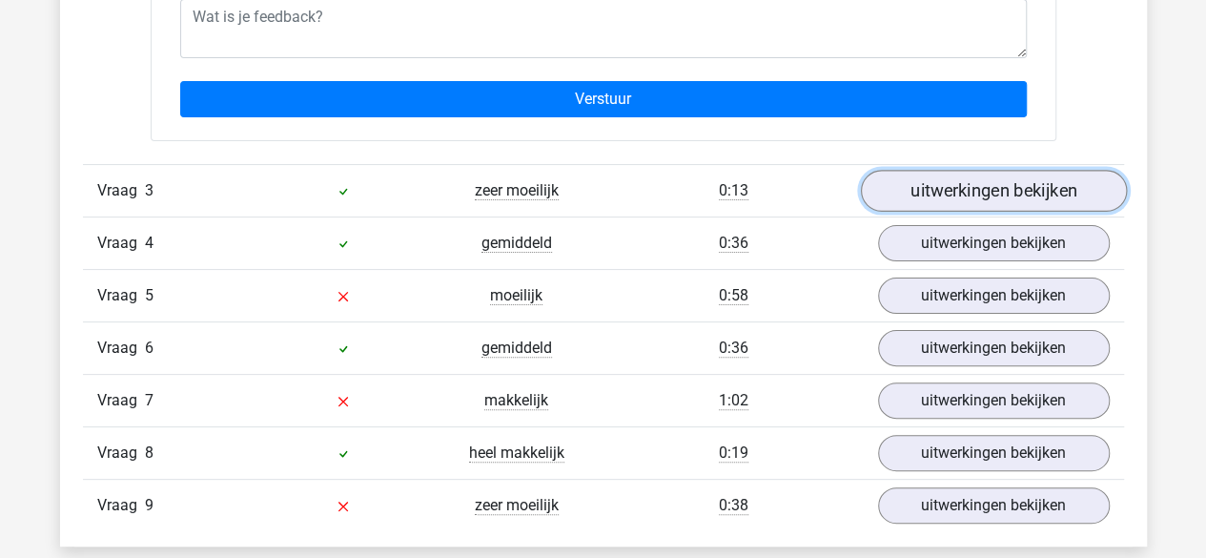
click at [944, 182] on link "uitwerkingen bekijken" at bounding box center [993, 191] width 266 height 42
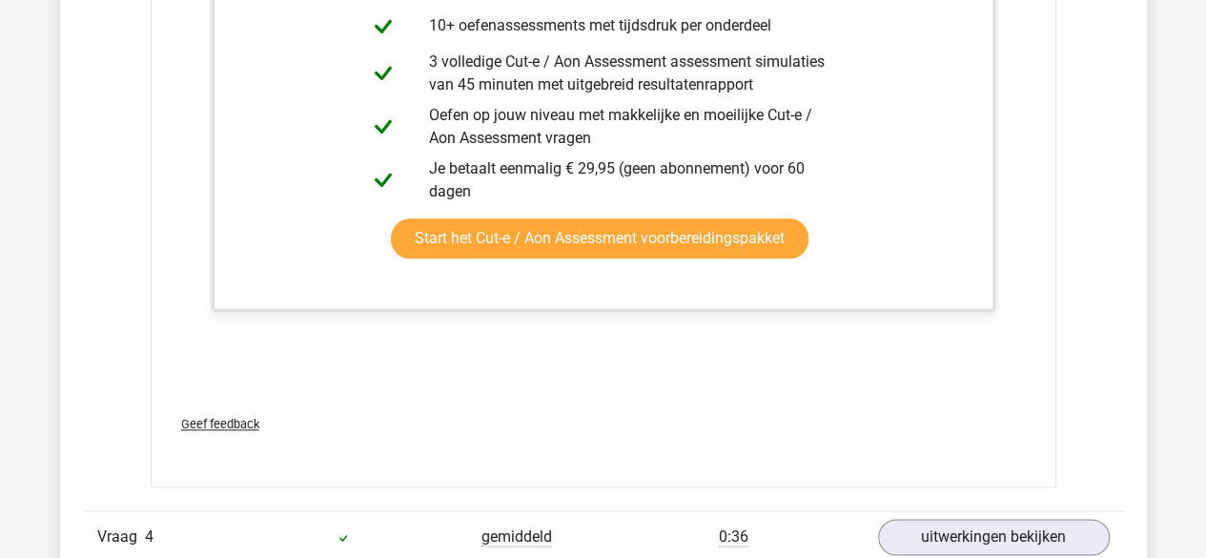
scroll to position [4862, 0]
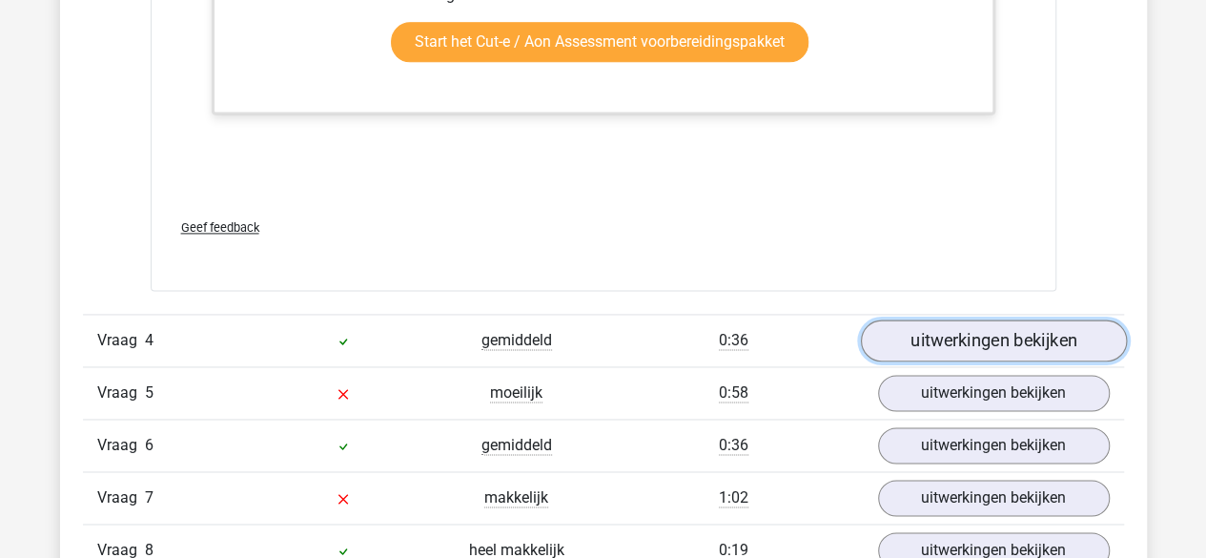
click at [975, 336] on link "uitwerkingen bekijken" at bounding box center [993, 340] width 266 height 42
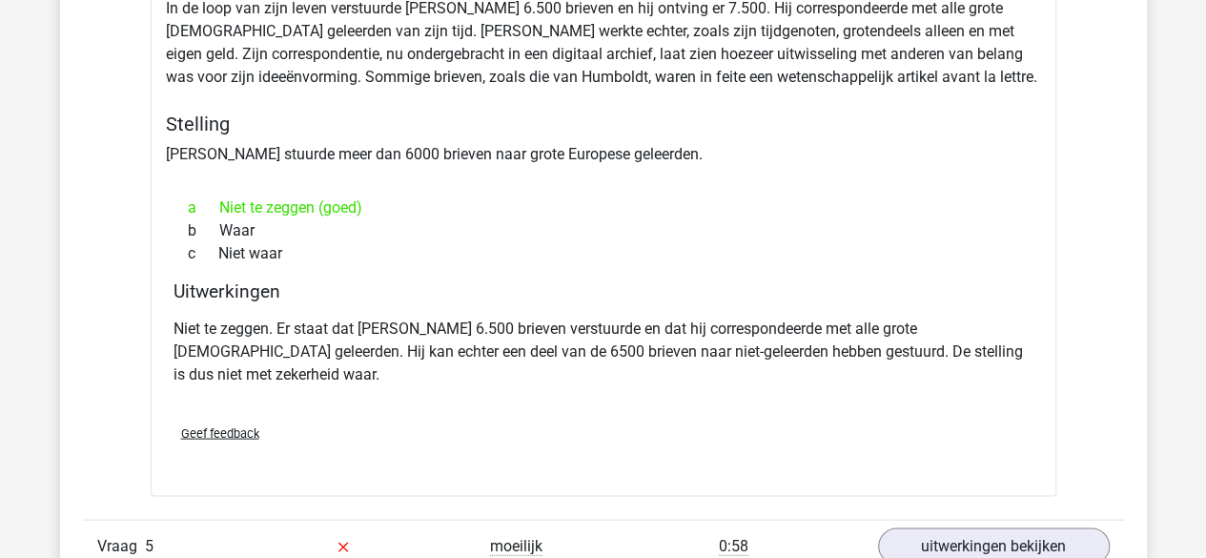
scroll to position [5434, 0]
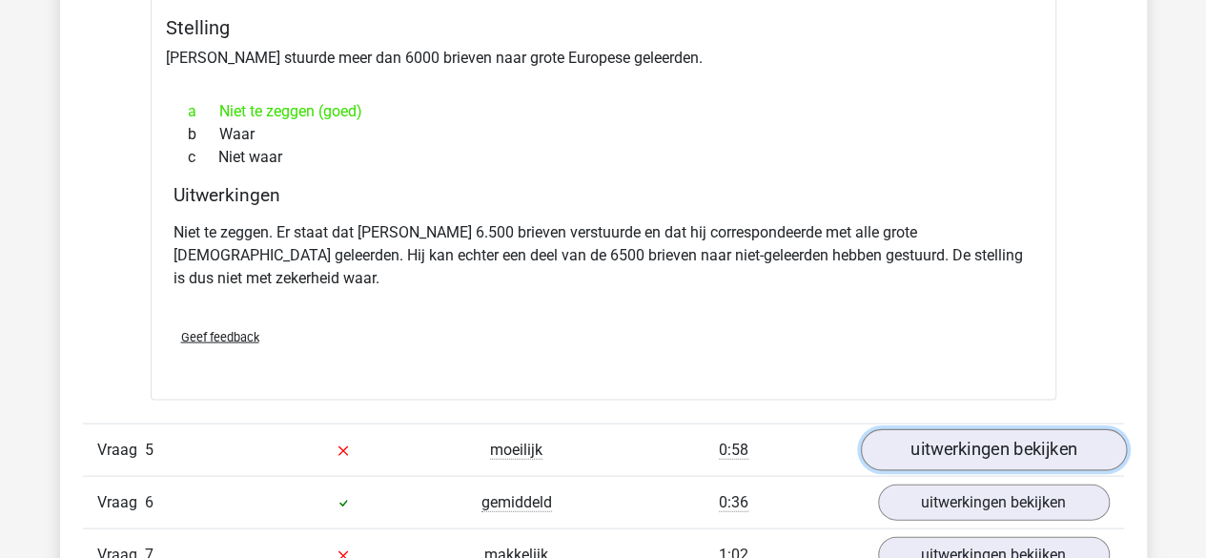
click at [925, 430] on link "uitwerkingen bekijken" at bounding box center [993, 451] width 266 height 42
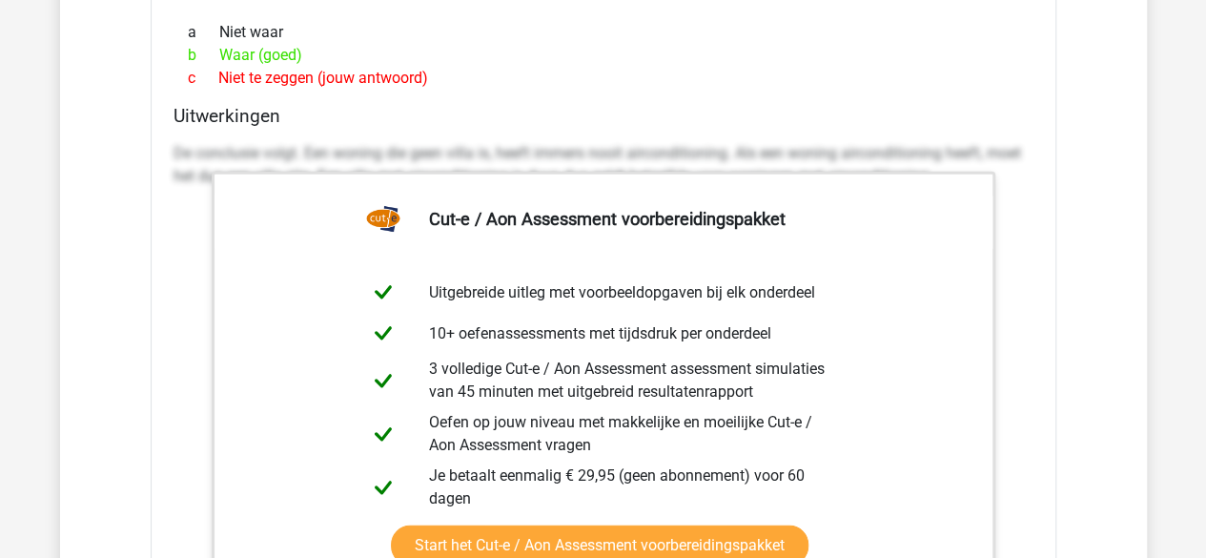
scroll to position [6006, 0]
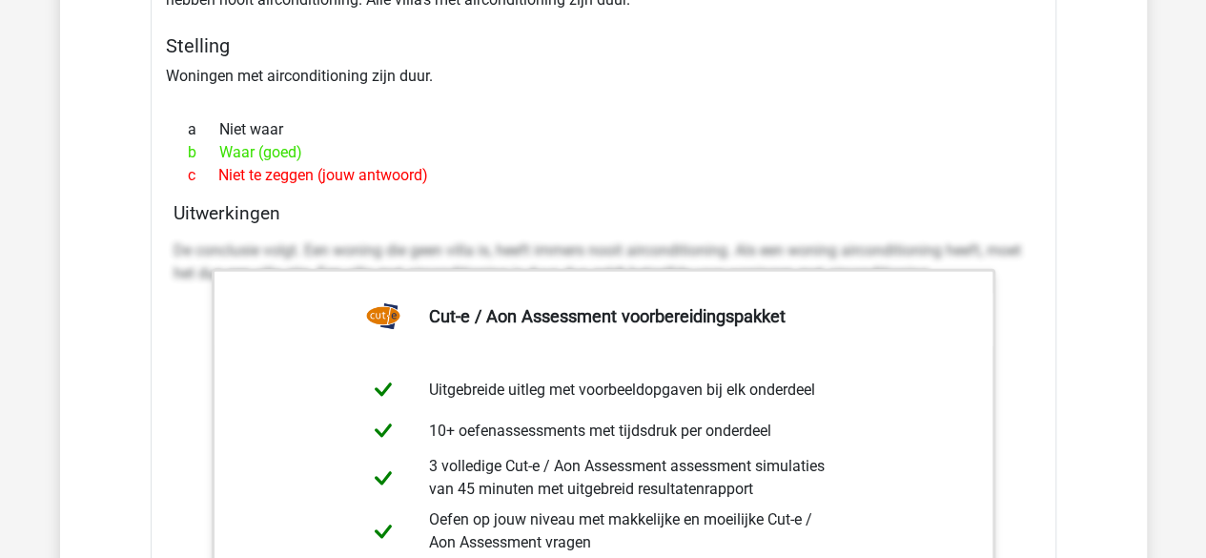
click at [791, 202] on div "Uitwerkingen De conclusie volgt. Een woning die geen villa is, heeft immers noo…" at bounding box center [603, 503] width 875 height 602
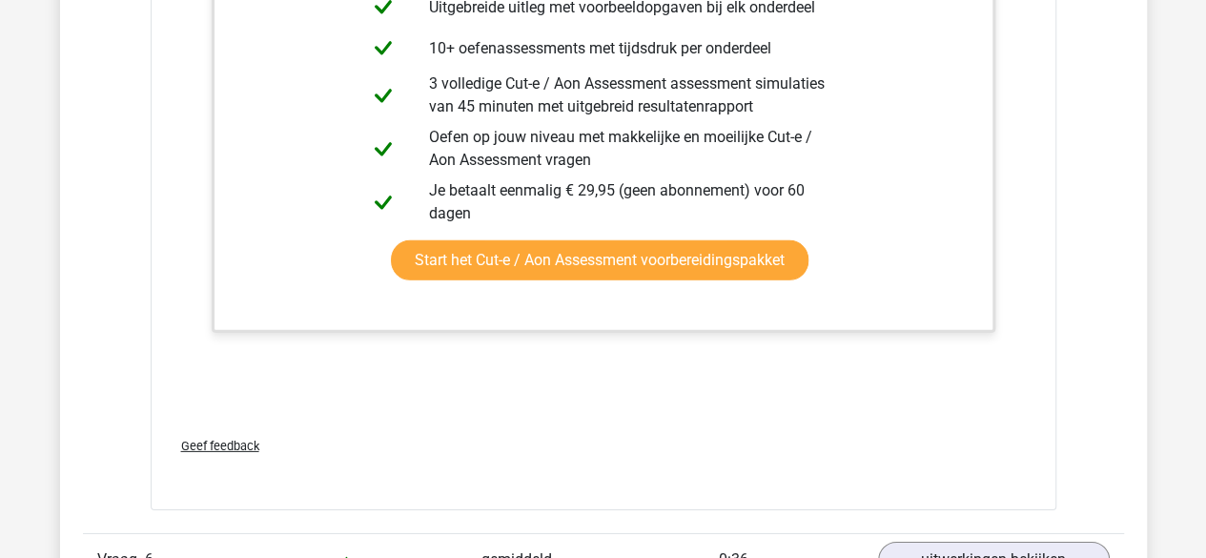
scroll to position [6673, 0]
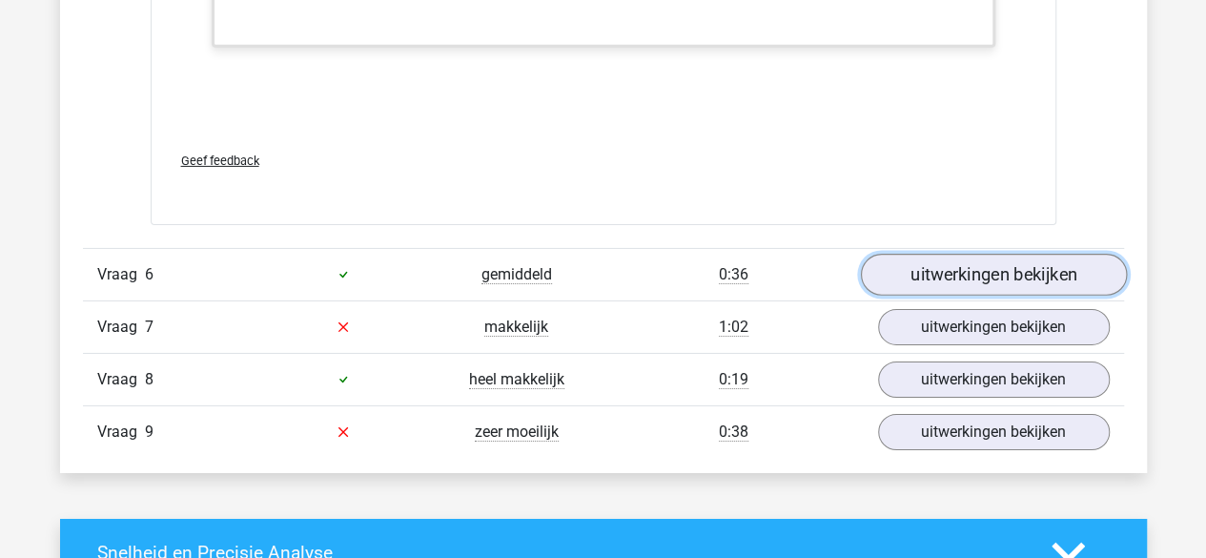
click at [950, 254] on link "uitwerkingen bekijken" at bounding box center [993, 275] width 266 height 42
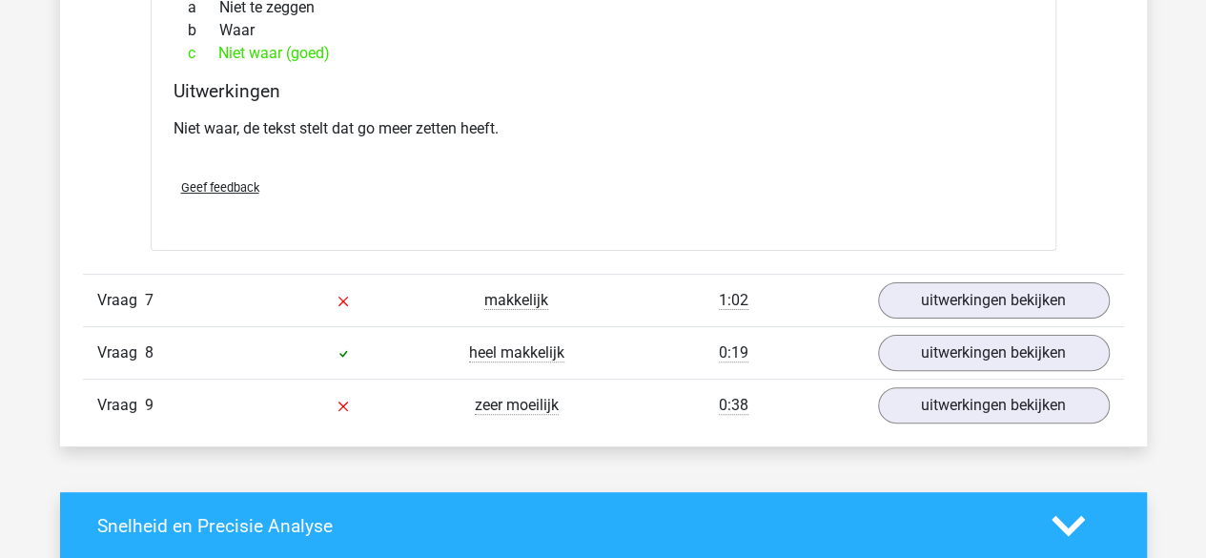
scroll to position [7340, 0]
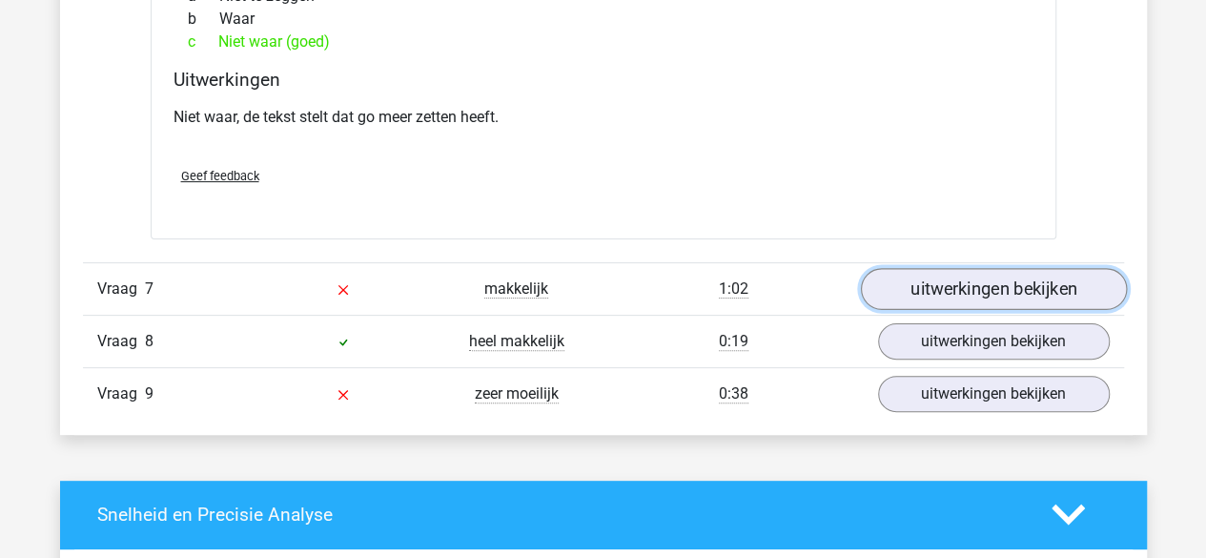
click at [938, 268] on link "uitwerkingen bekijken" at bounding box center [993, 289] width 266 height 42
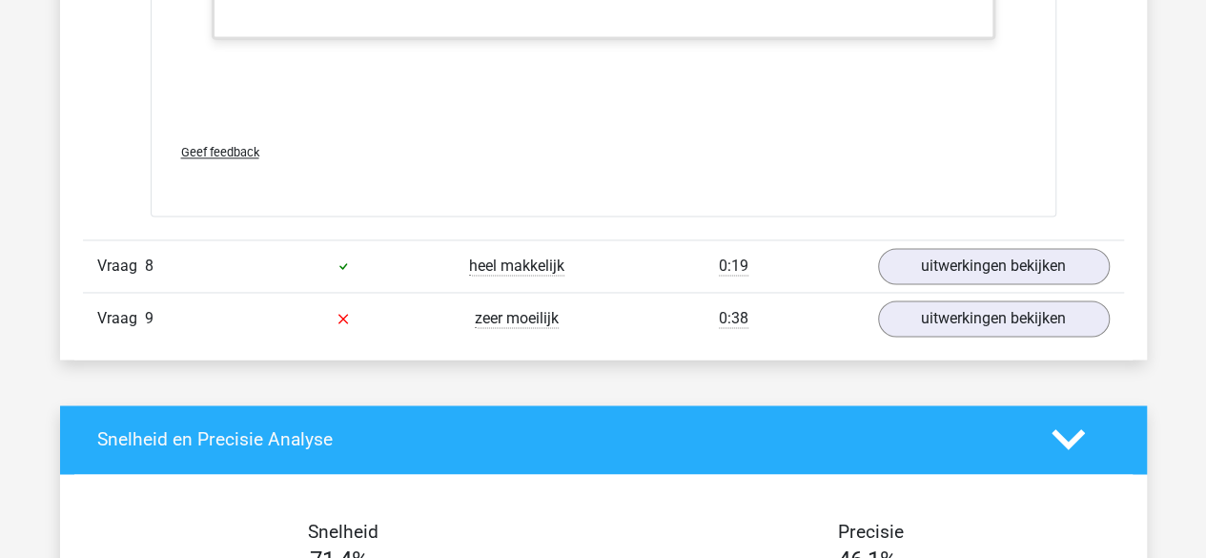
scroll to position [8580, 0]
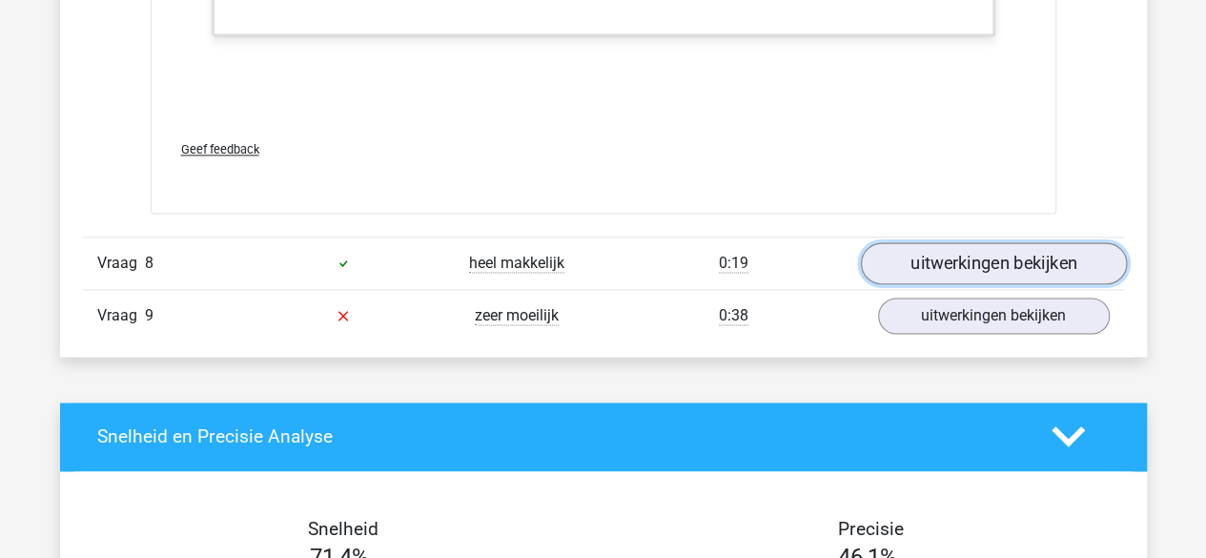
click at [944, 242] on link "uitwerkingen bekijken" at bounding box center [993, 263] width 266 height 42
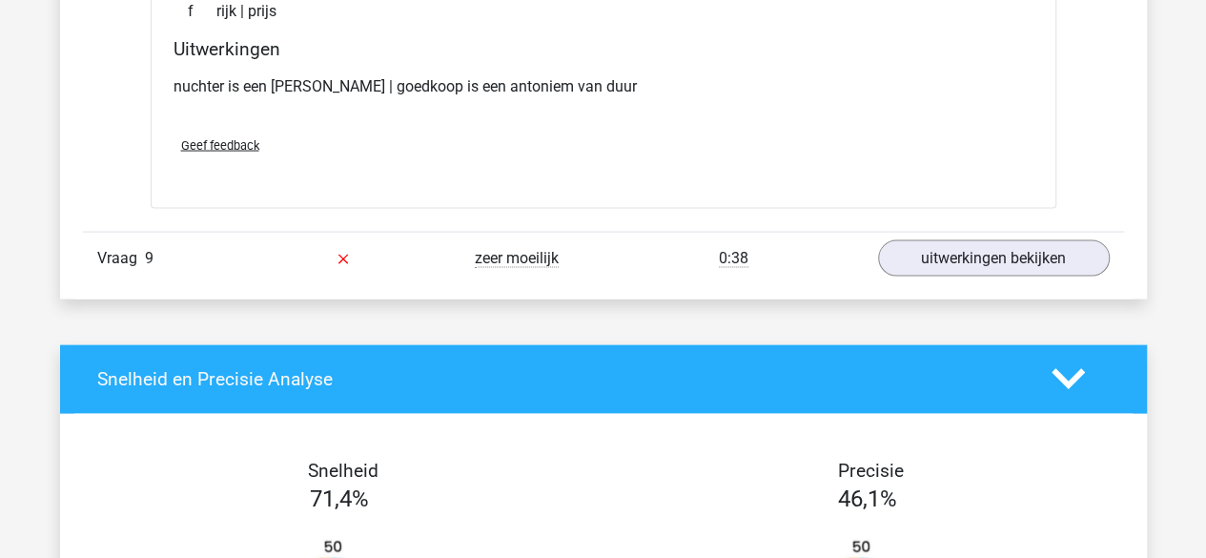
scroll to position [9056, 0]
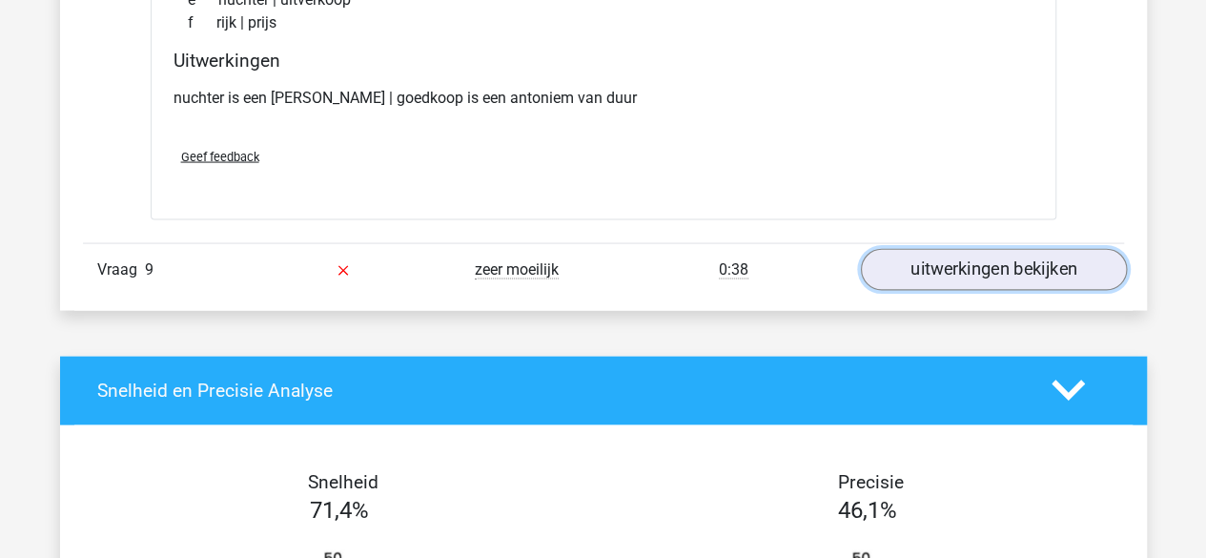
click at [918, 249] on link "uitwerkingen bekijken" at bounding box center [993, 270] width 266 height 42
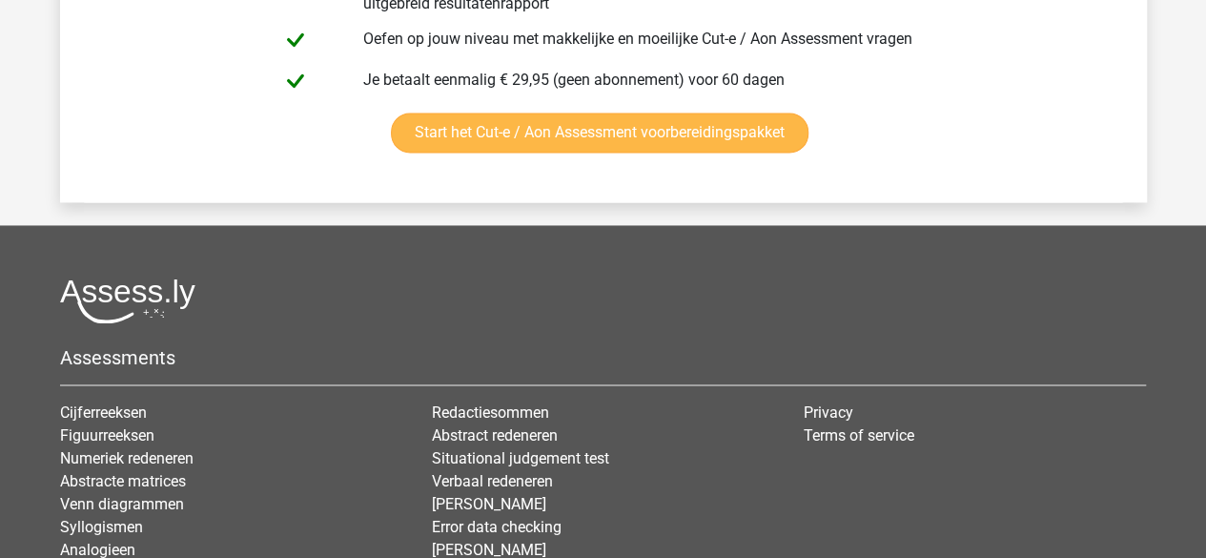
scroll to position [12393, 0]
